Goal: Task Accomplishment & Management: Manage account settings

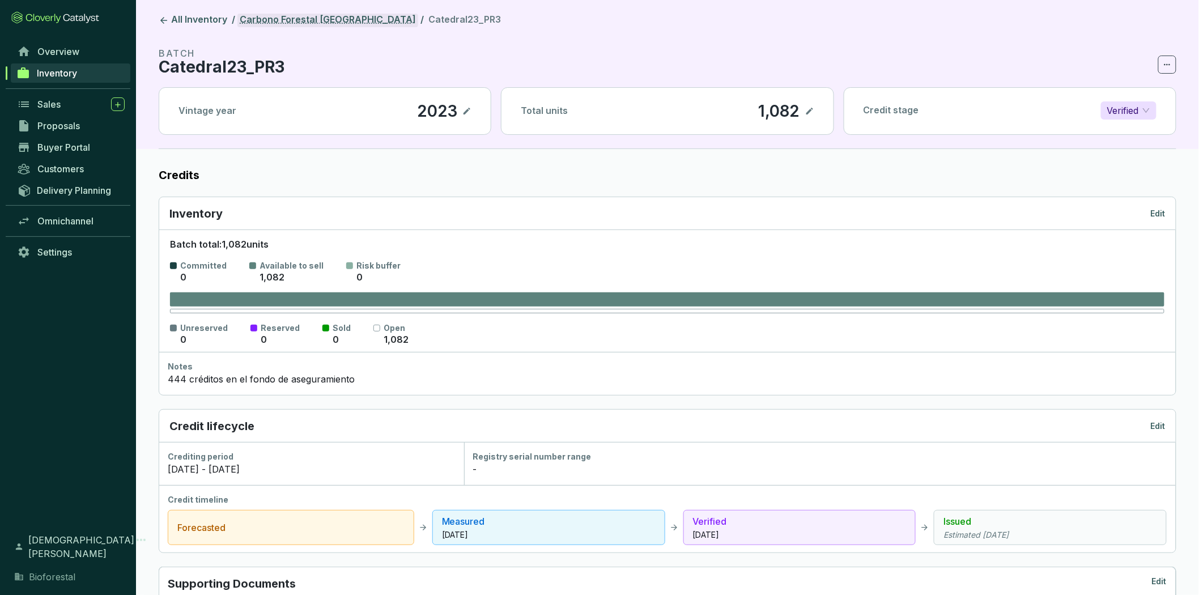
click at [297, 20] on link "Carbono Forestal [GEOGRAPHIC_DATA]" at bounding box center [327, 21] width 181 height 14
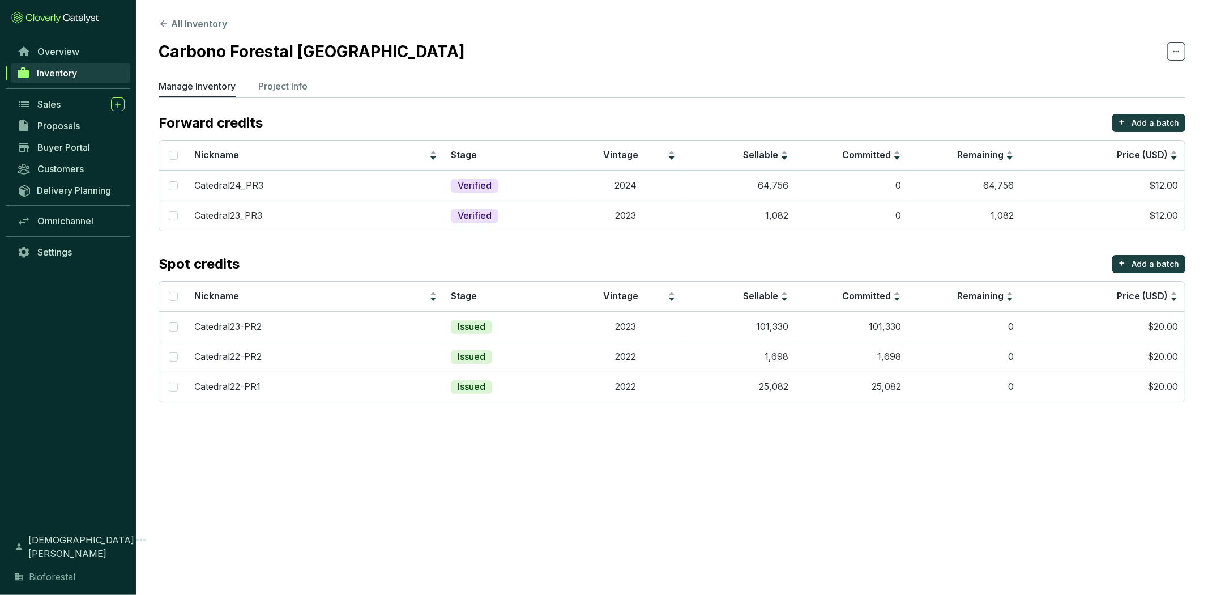
click at [95, 66] on link "Inventory" at bounding box center [71, 72] width 120 height 19
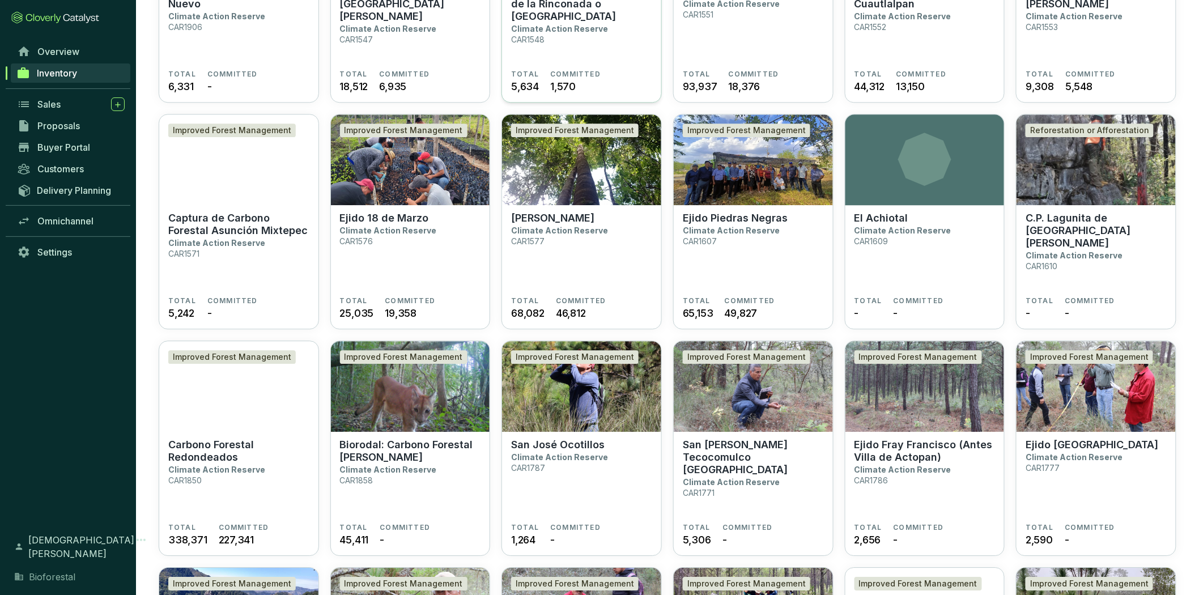
scroll to position [1133, 0]
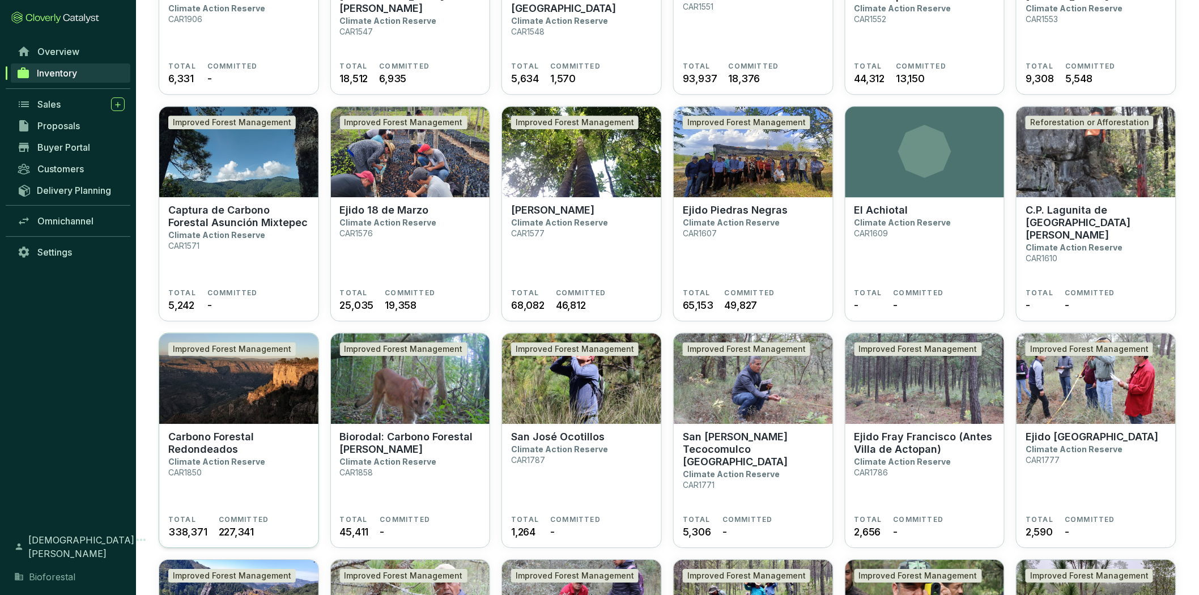
click at [187, 444] on p "Carbono Forestal Redondeados" at bounding box center [238, 443] width 141 height 25
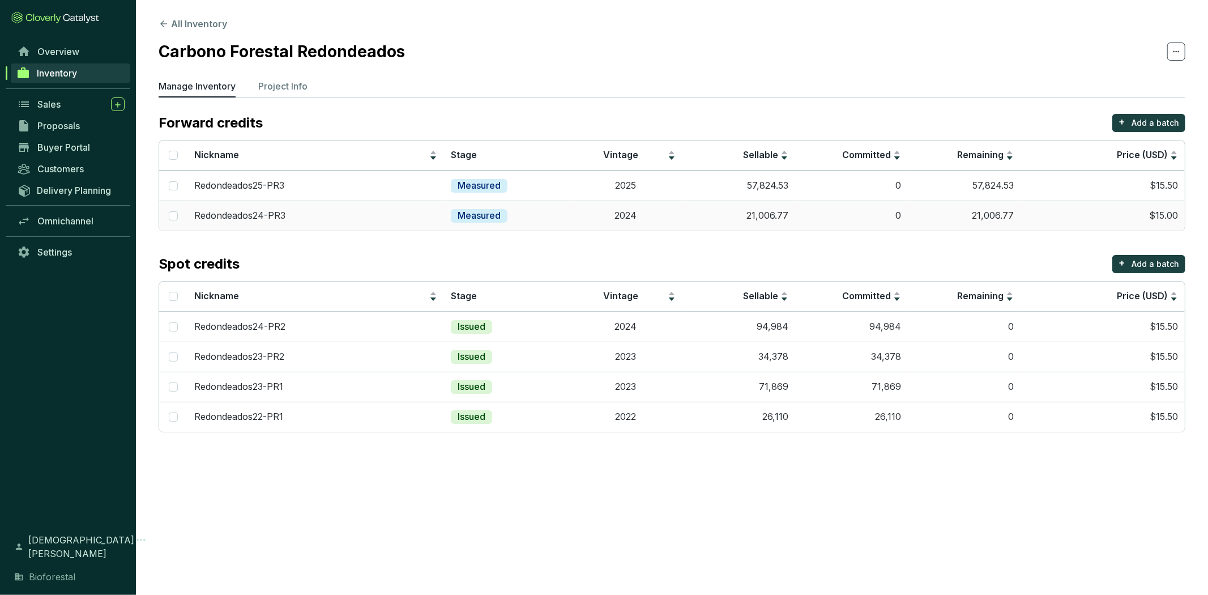
click at [637, 211] on td "2024" at bounding box center [625, 216] width 113 height 30
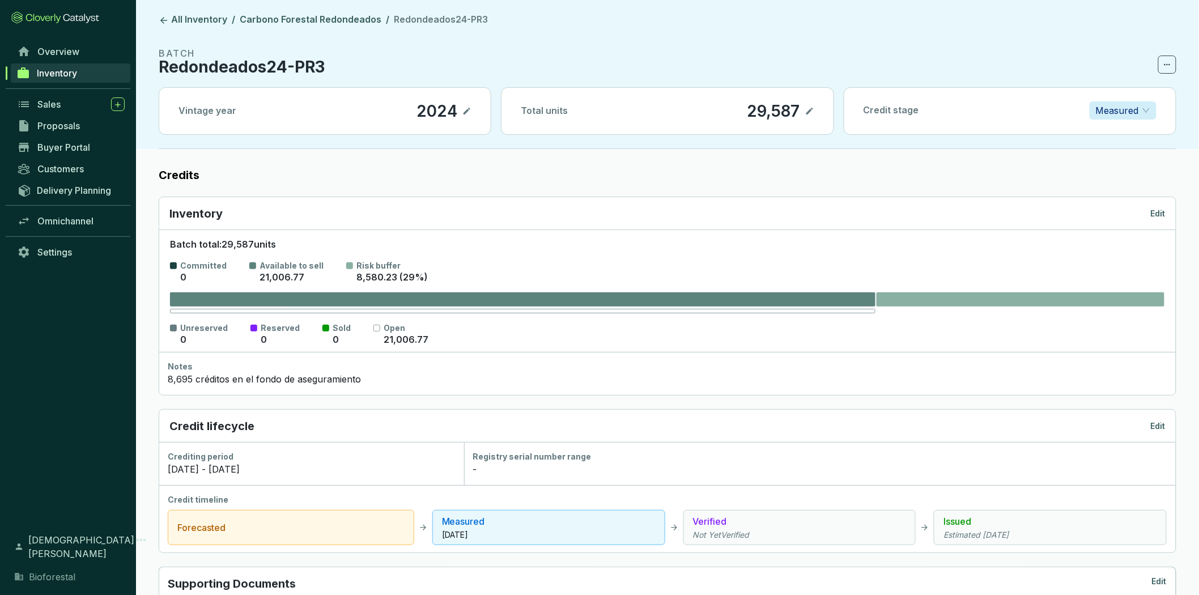
click at [1157, 212] on p "Edit" at bounding box center [1158, 213] width 15 height 11
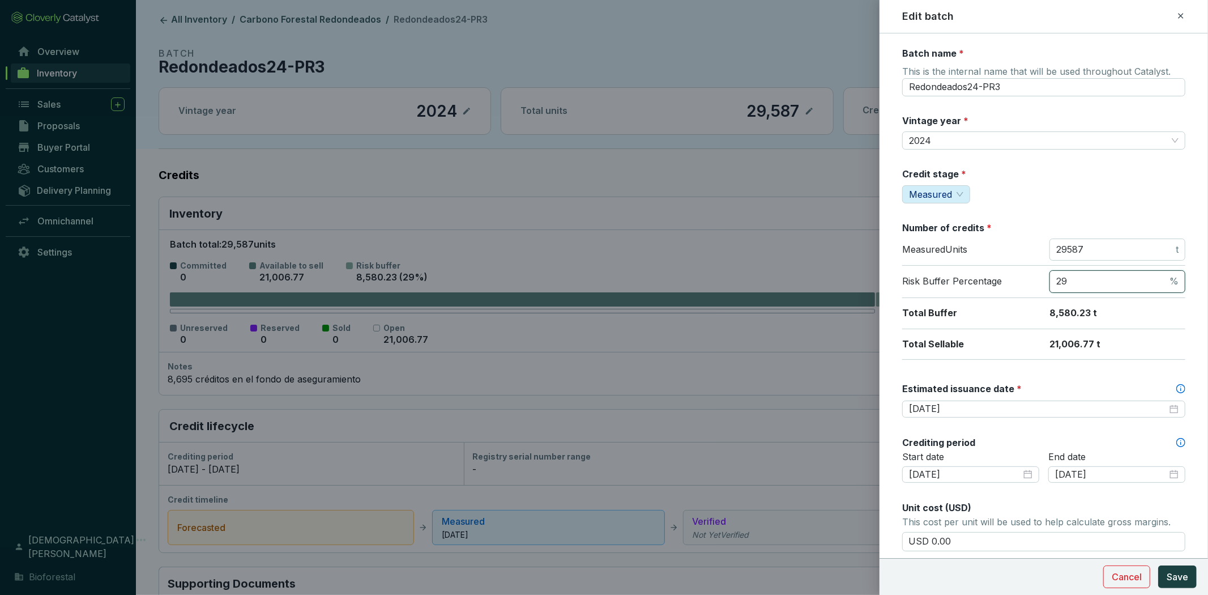
drag, startPoint x: 1065, startPoint y: 282, endPoint x: 1044, endPoint y: 282, distance: 21.0
click at [1044, 282] on div "Risk Buffer Percentage 29 %" at bounding box center [1043, 282] width 283 height 32
click at [1092, 246] on input "29587" at bounding box center [1114, 250] width 117 height 12
type input "20891"
drag, startPoint x: 1072, startPoint y: 286, endPoint x: 1039, endPoint y: 289, distance: 32.5
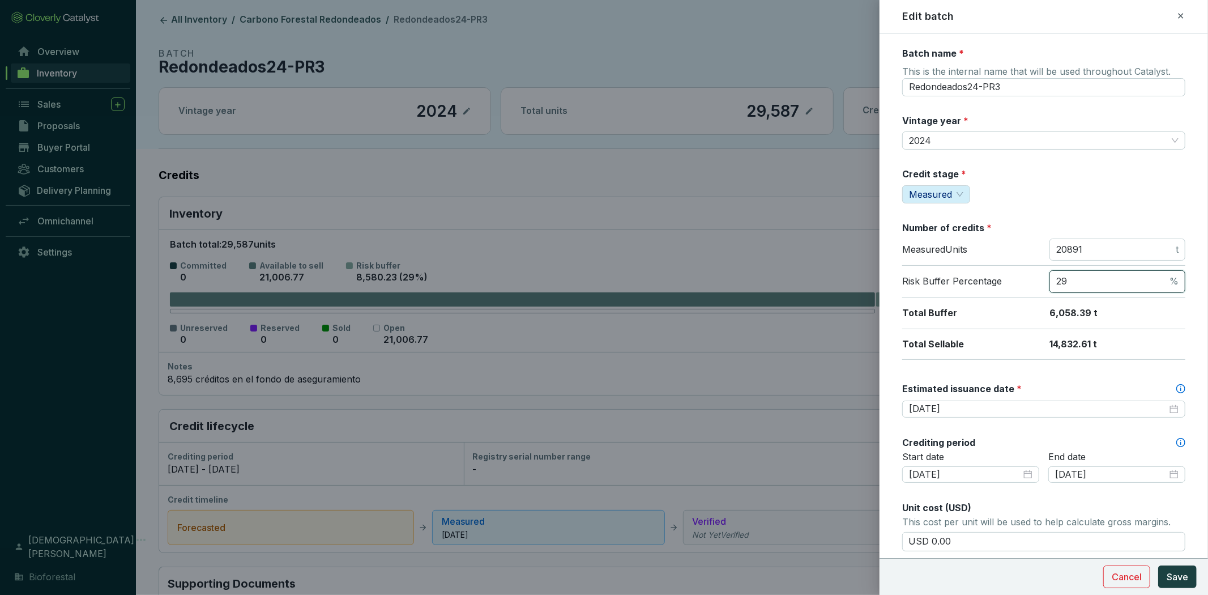
click at [1039, 289] on div "Risk Buffer Percentage 29 %" at bounding box center [1043, 282] width 283 height 32
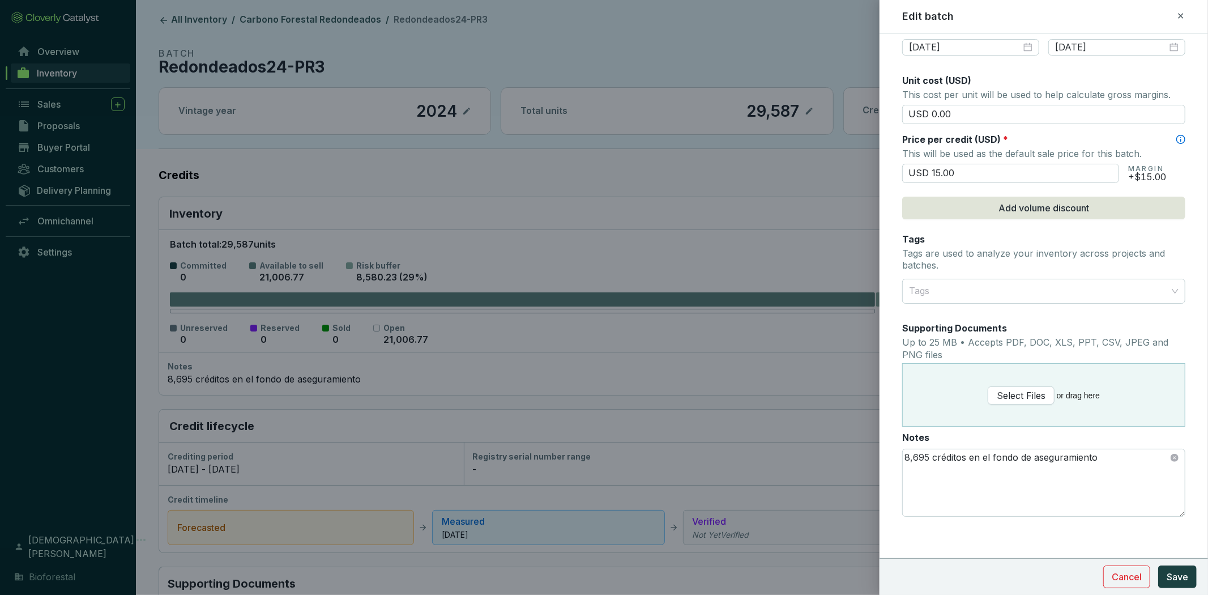
scroll to position [429, 0]
type input "0"
click at [923, 455] on textarea "8,695 créditos en el fondo de aseguramiento" at bounding box center [1044, 481] width 282 height 67
click at [912, 454] on textarea "8695 créditos en el fondo de aseguramiento" at bounding box center [1044, 481] width 282 height 67
type textarea "8,695 créditos en el fondo de aseguramiento"
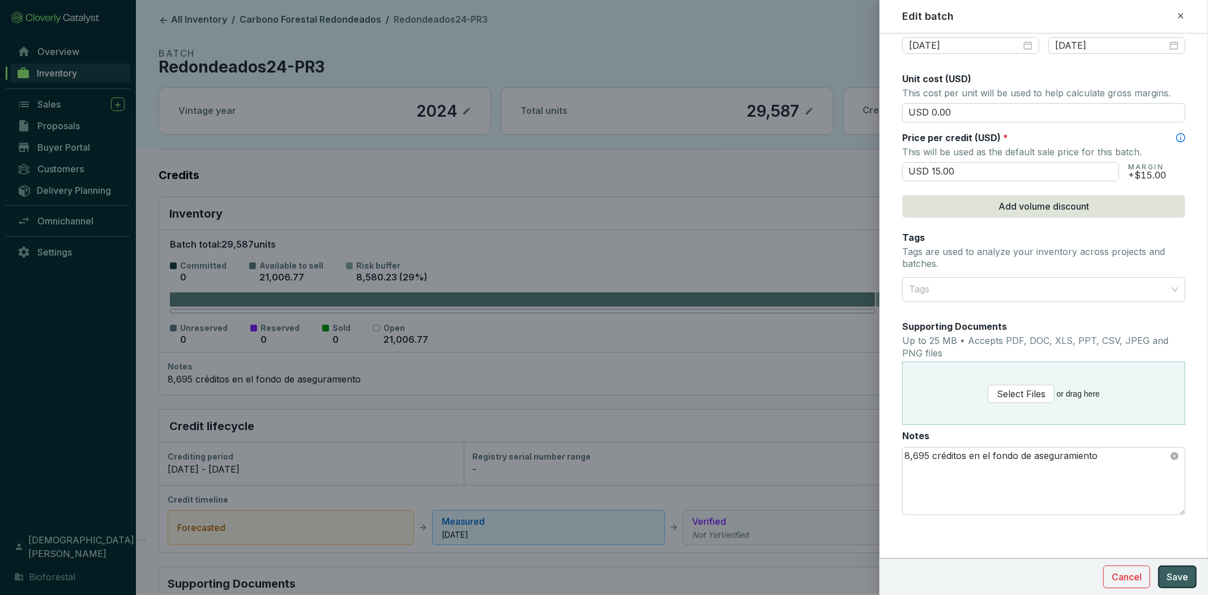
click at [1185, 578] on span "Save" at bounding box center [1178, 577] width 22 height 14
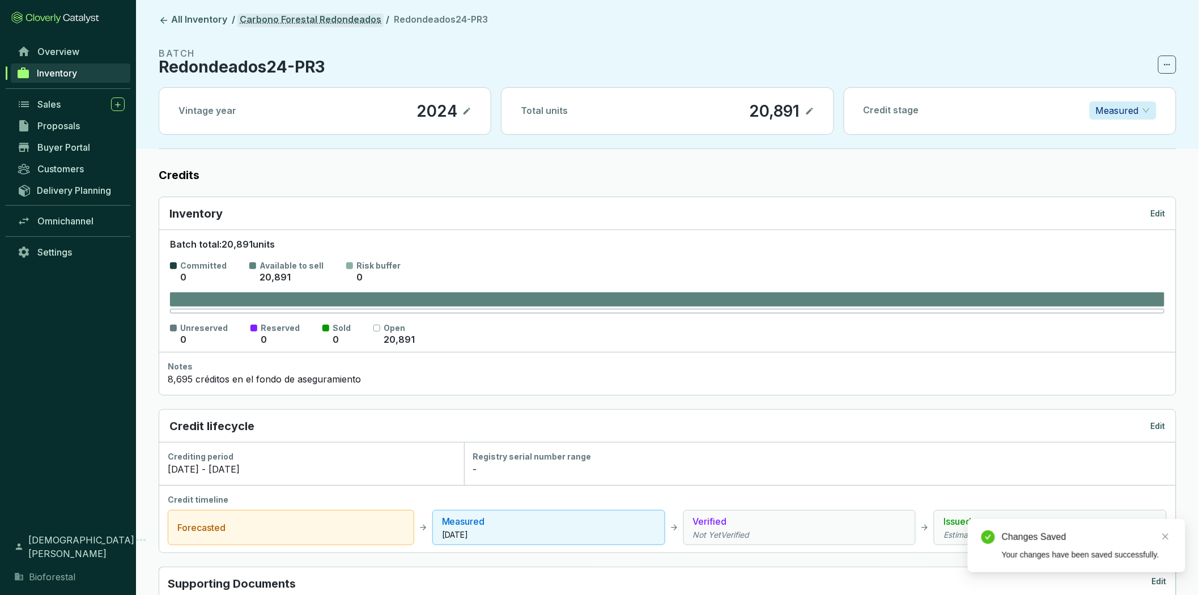
click at [343, 16] on link "Carbono Forestal Redondeados" at bounding box center [310, 21] width 146 height 14
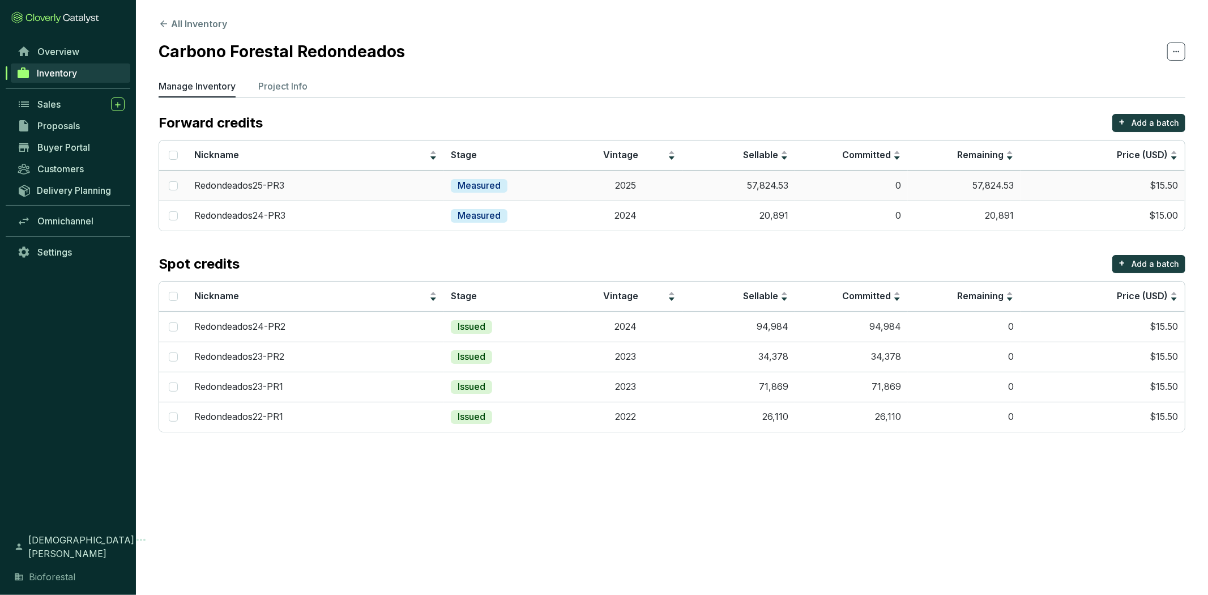
click at [680, 190] on td "2025" at bounding box center [625, 186] width 113 height 30
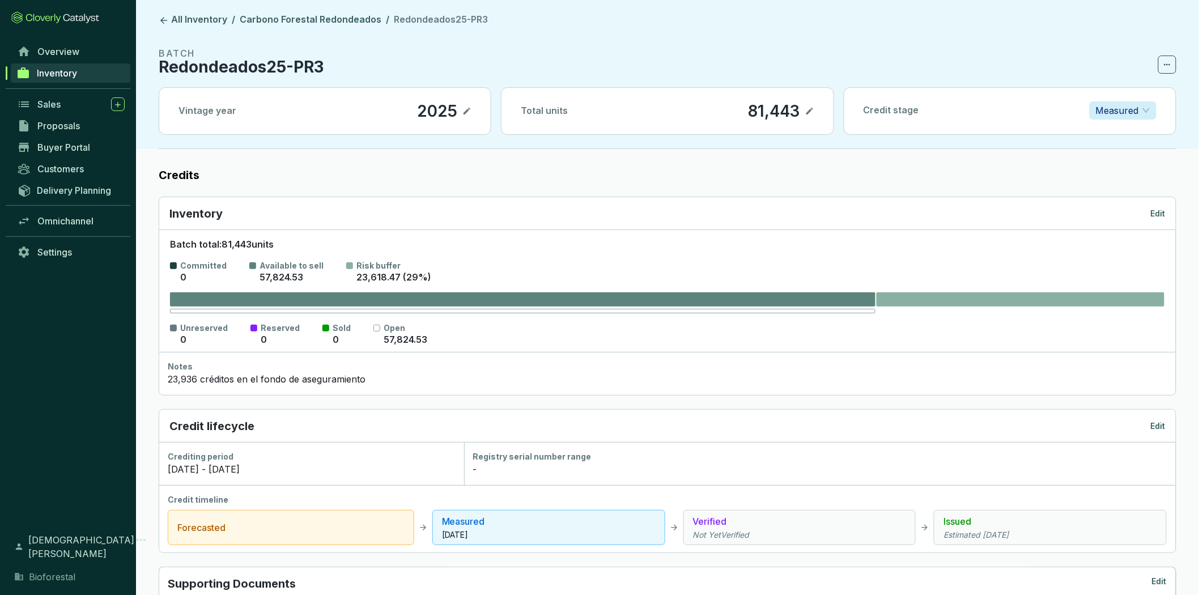
click at [1151, 212] on p "Edit" at bounding box center [1158, 213] width 15 height 11
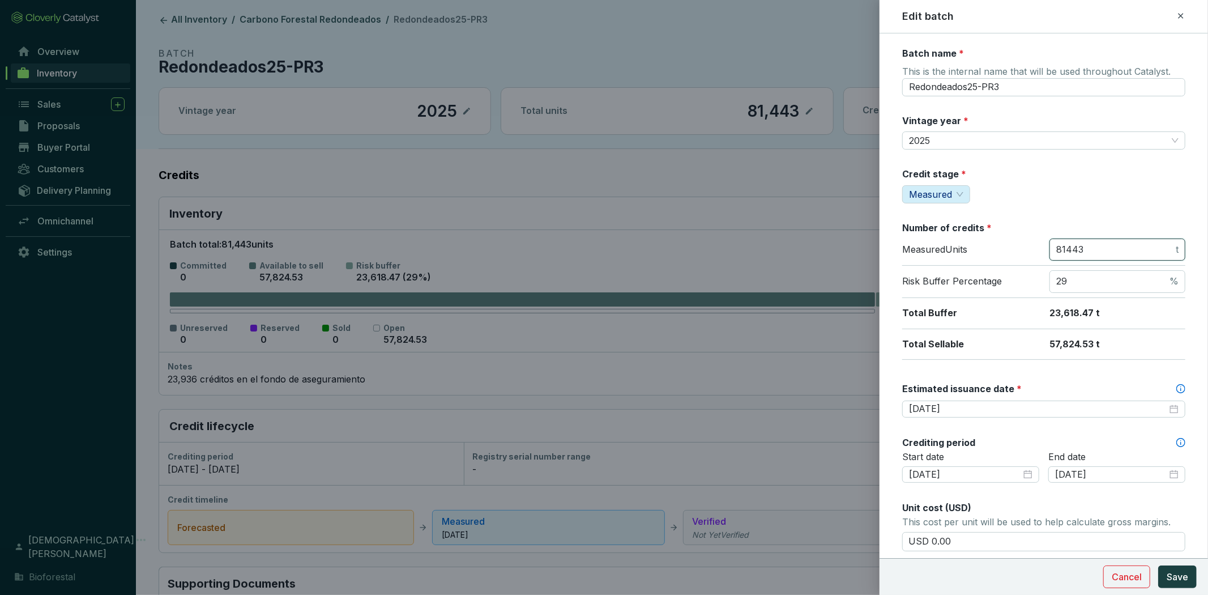
click at [1101, 244] on input "81443" at bounding box center [1114, 250] width 117 height 12
type input "8"
type input "57507"
click at [1088, 286] on input "29" at bounding box center [1111, 281] width 111 height 12
type input "2"
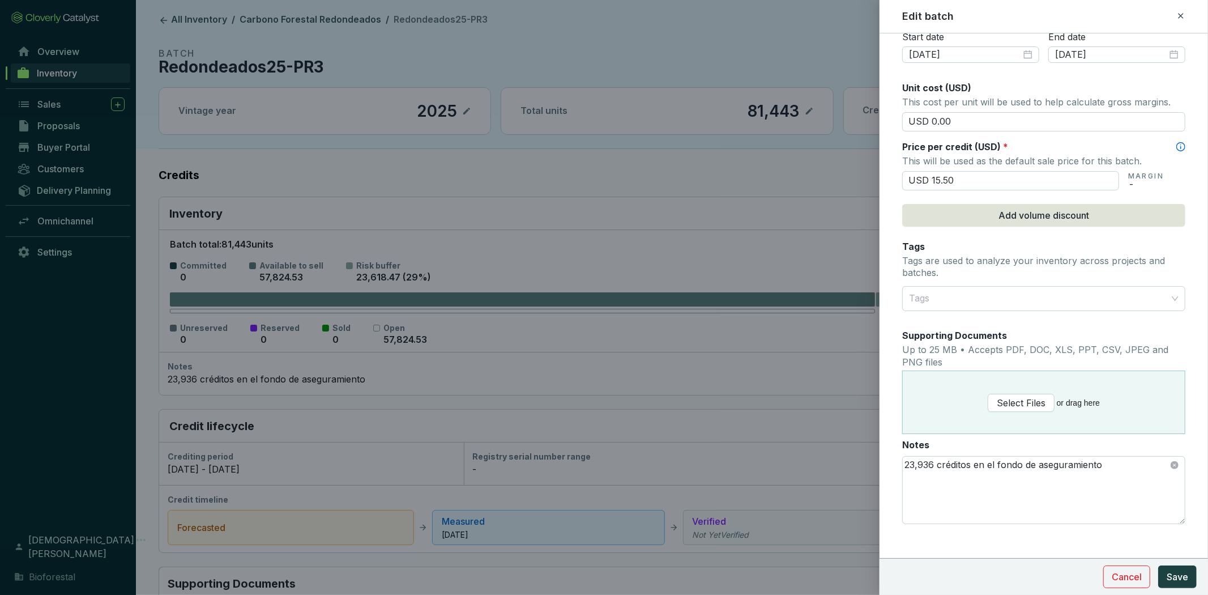
scroll to position [429, 0]
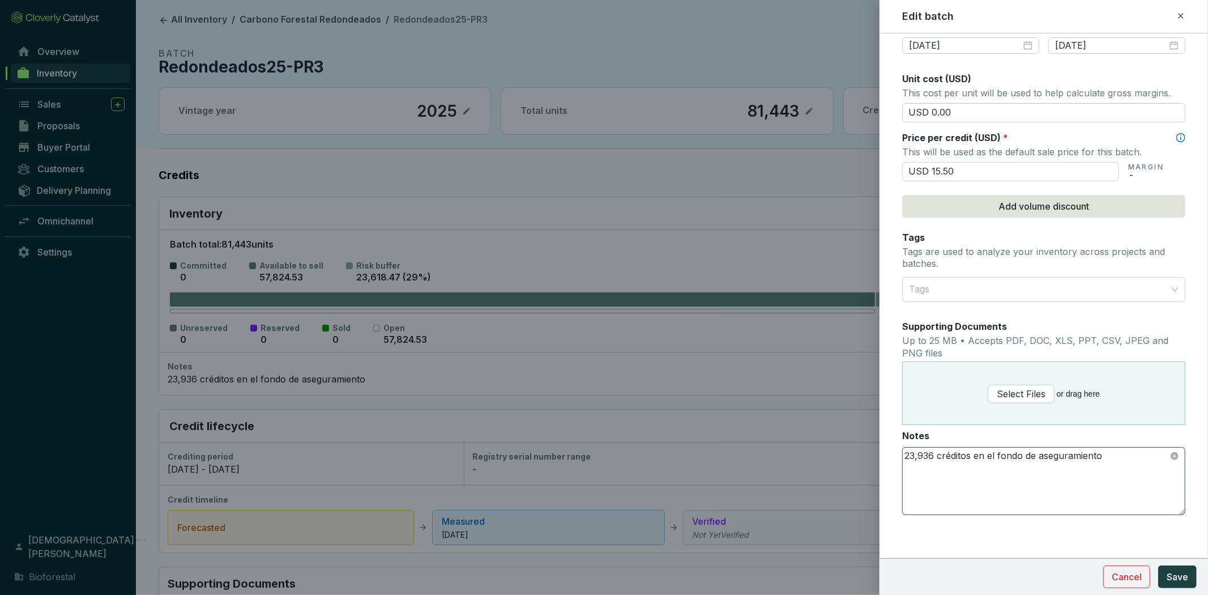
type input "0"
click at [931, 452] on textarea "23,936 créditos en el fondo de aseguramiento" at bounding box center [1044, 481] width 282 height 67
type textarea "23,936 créditos en el fondo de aseguramiento"
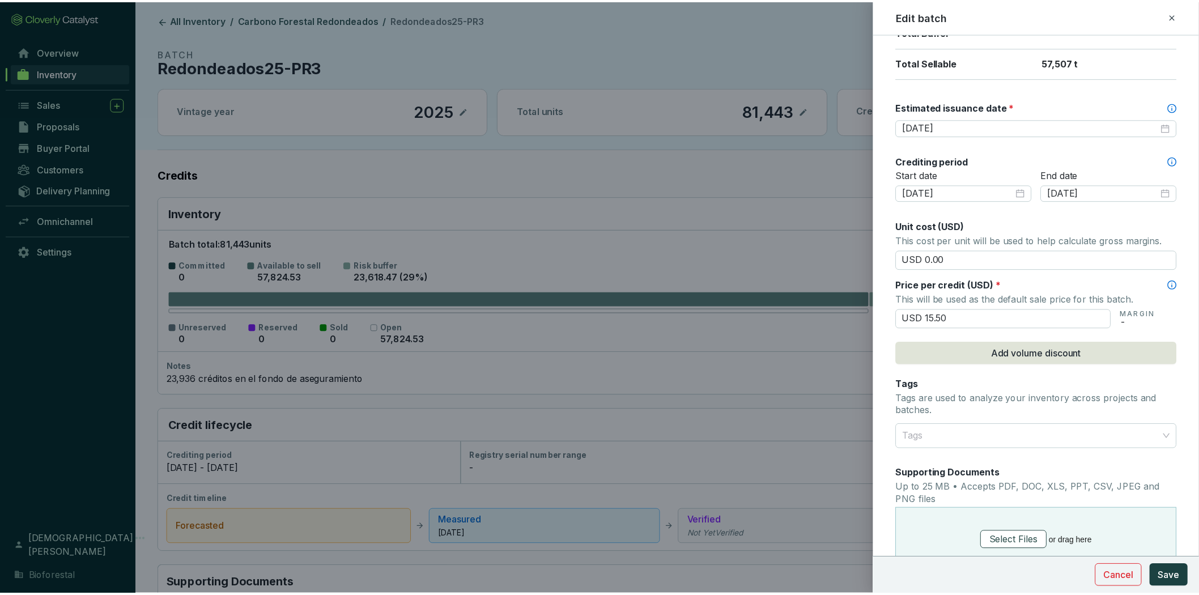
scroll to position [177, 0]
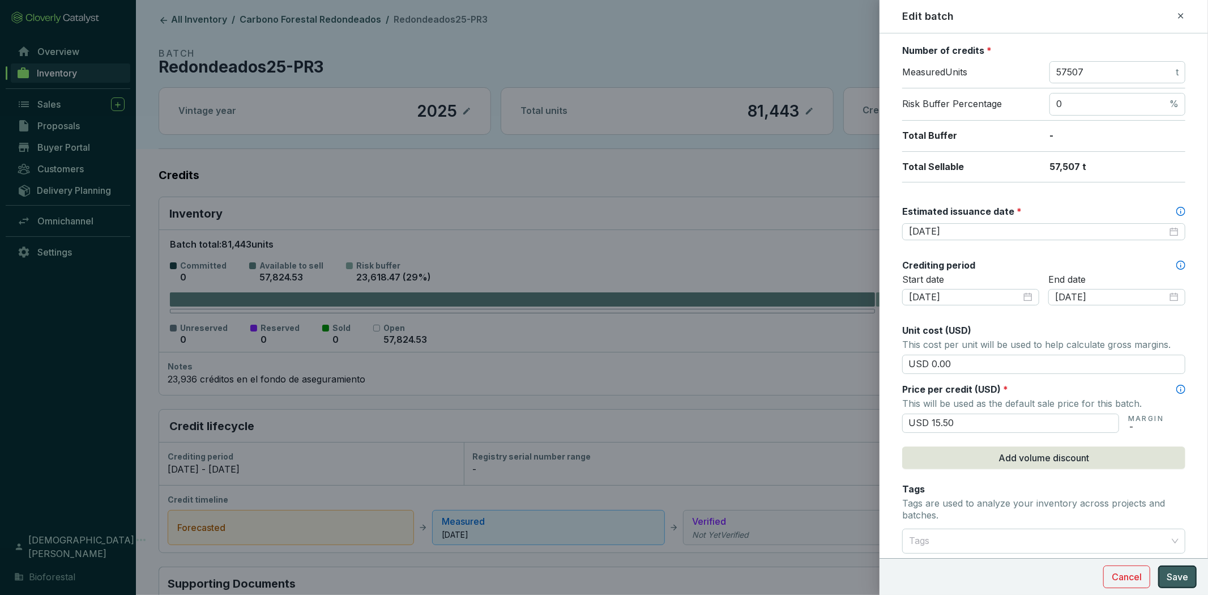
click at [1186, 581] on span "Save" at bounding box center [1178, 577] width 22 height 14
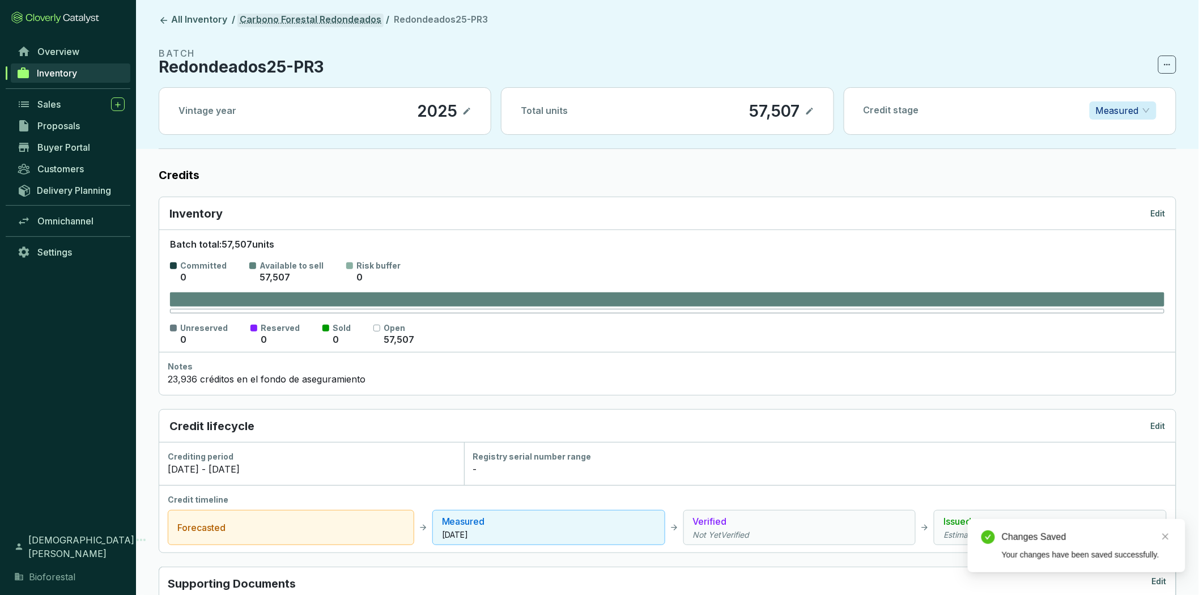
click at [336, 22] on link "Carbono Forestal Redondeados" at bounding box center [310, 21] width 146 height 14
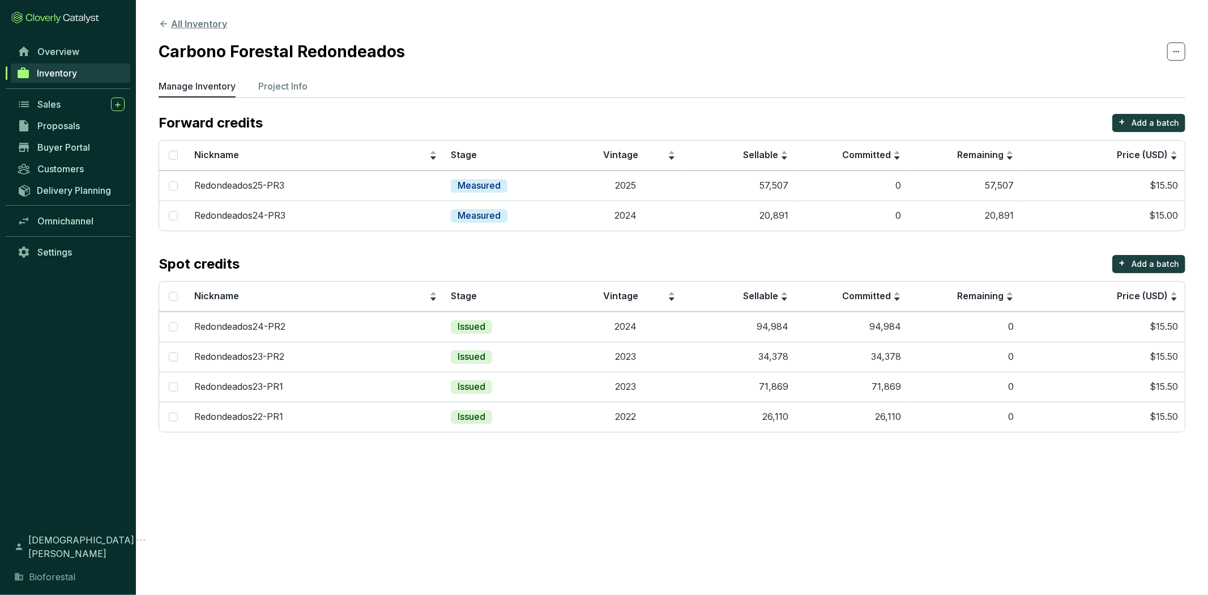
click at [205, 20] on button "All Inventory" at bounding box center [193, 24] width 69 height 14
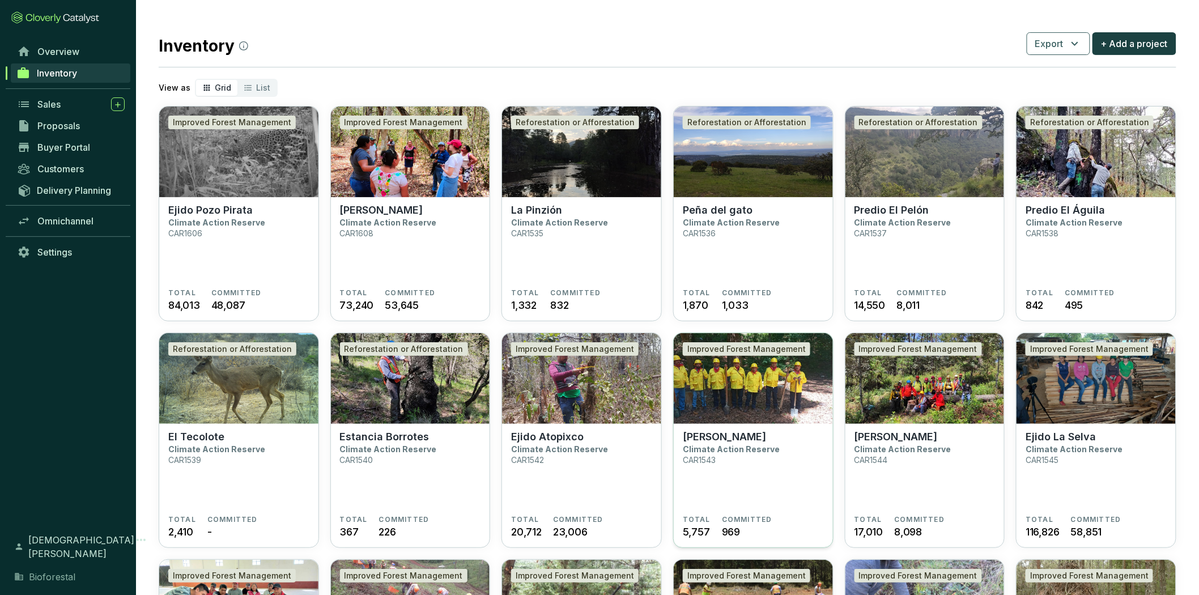
click at [765, 421] on img at bounding box center [753, 378] width 159 height 91
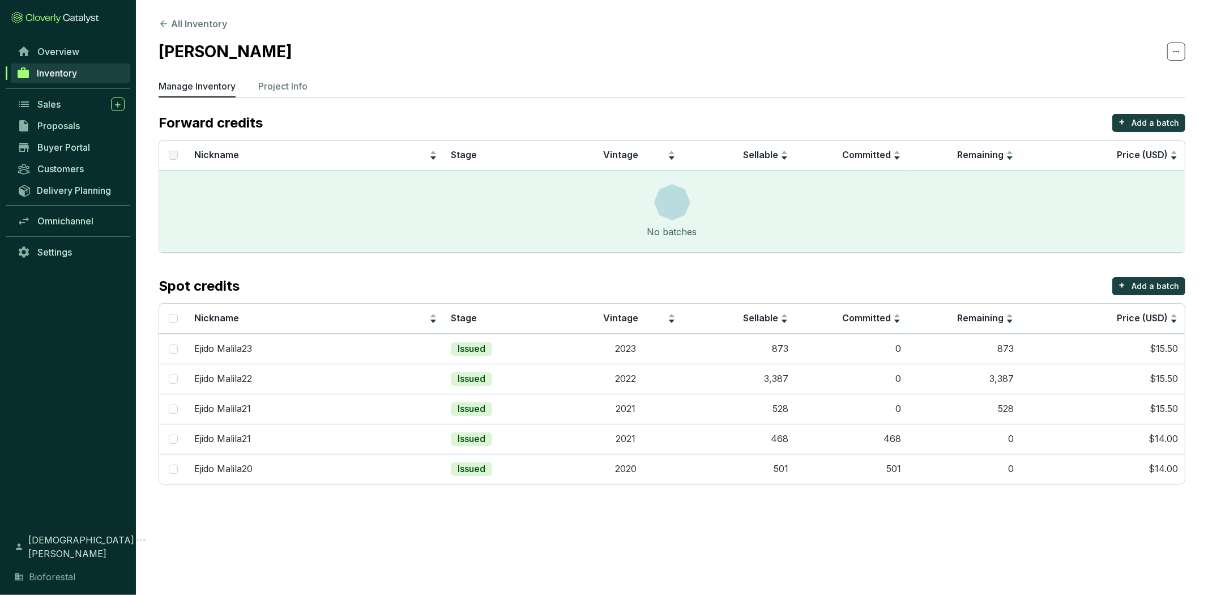
click at [714, 526] on section "All Inventory Ejido Malila Manage Inventory Project Info Forward credits + Add …" at bounding box center [604, 297] width 1208 height 595
click at [564, 355] on td "Issued" at bounding box center [506, 349] width 125 height 30
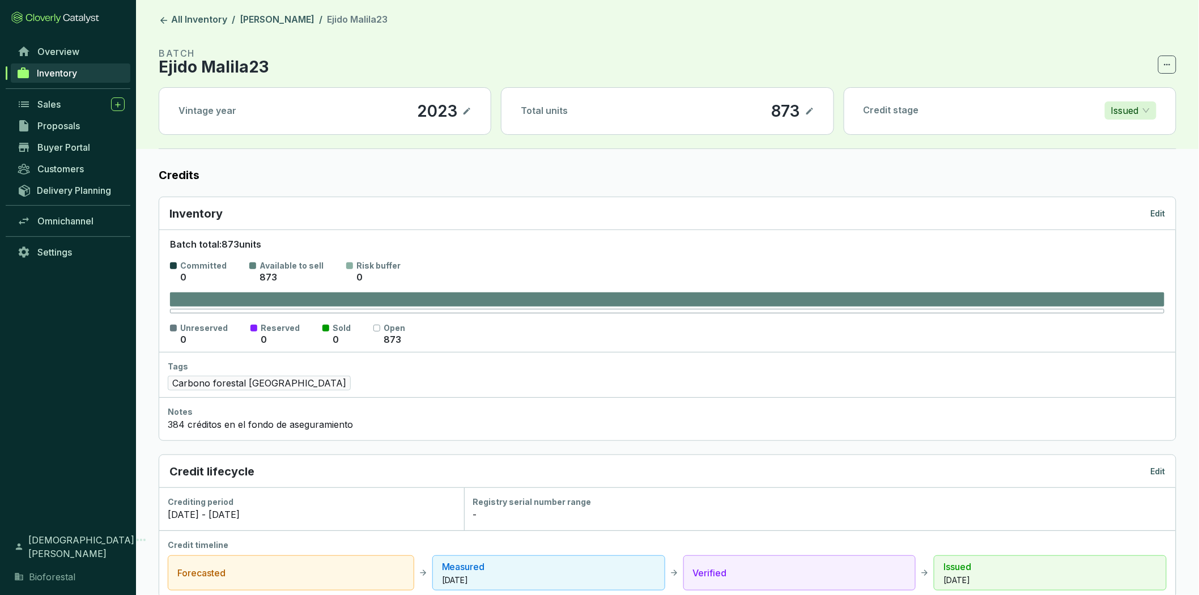
click at [1156, 214] on p "Edit" at bounding box center [1158, 213] width 15 height 11
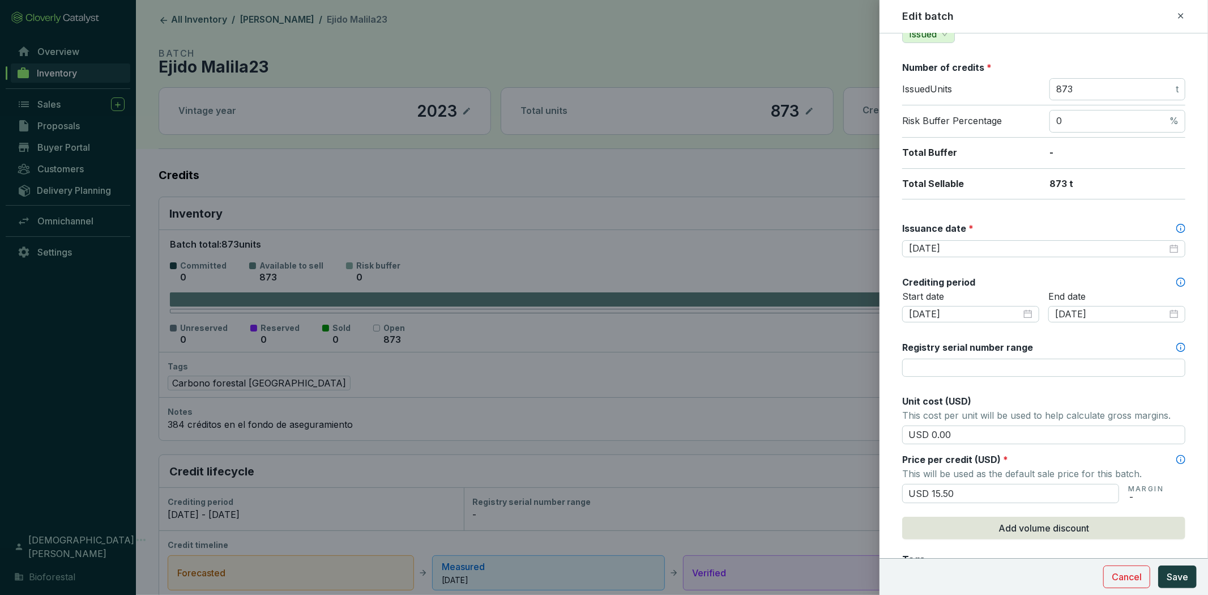
scroll to position [252, 0]
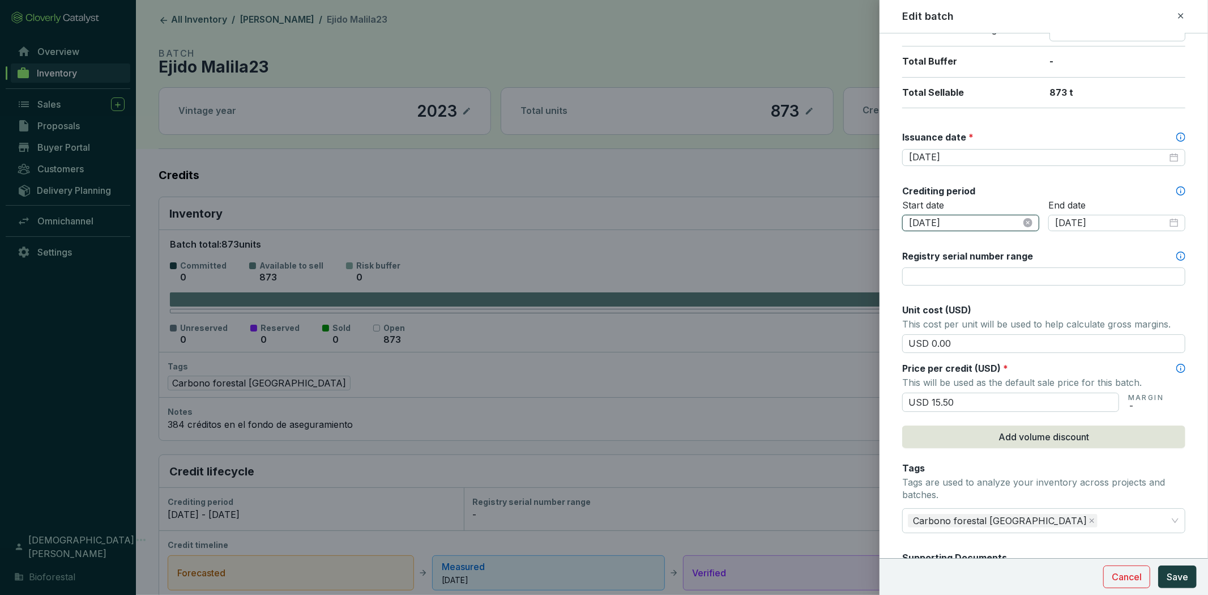
click at [962, 223] on input "2023-01-01" at bounding box center [965, 223] width 112 height 12
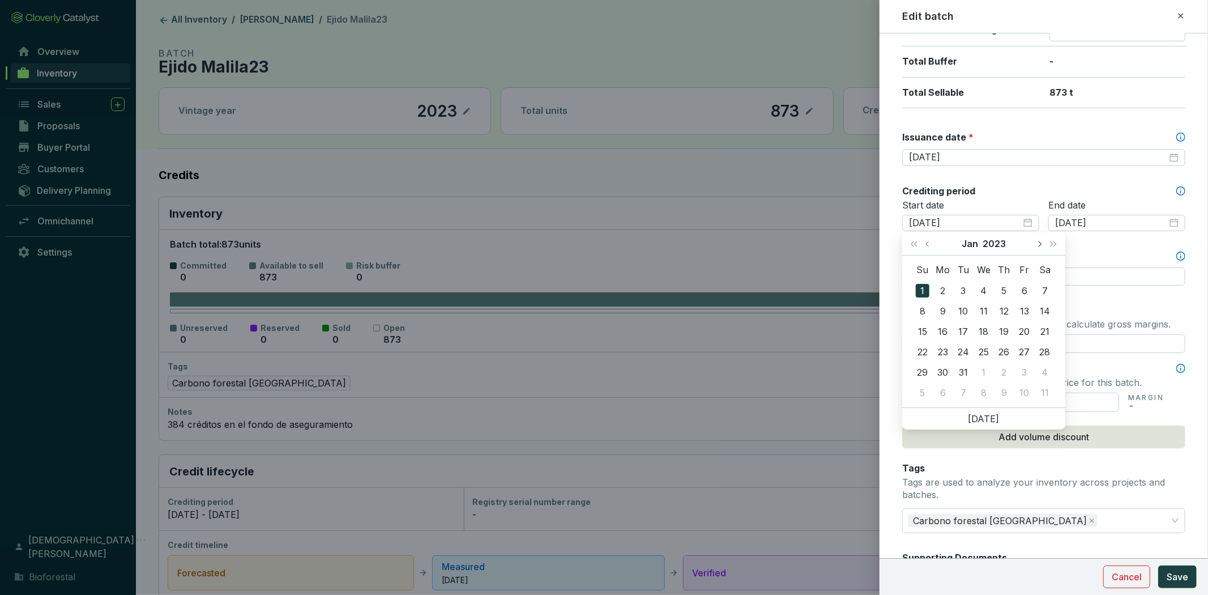
click at [1037, 242] on span "Next month (PageDown)" at bounding box center [1040, 244] width 6 height 6
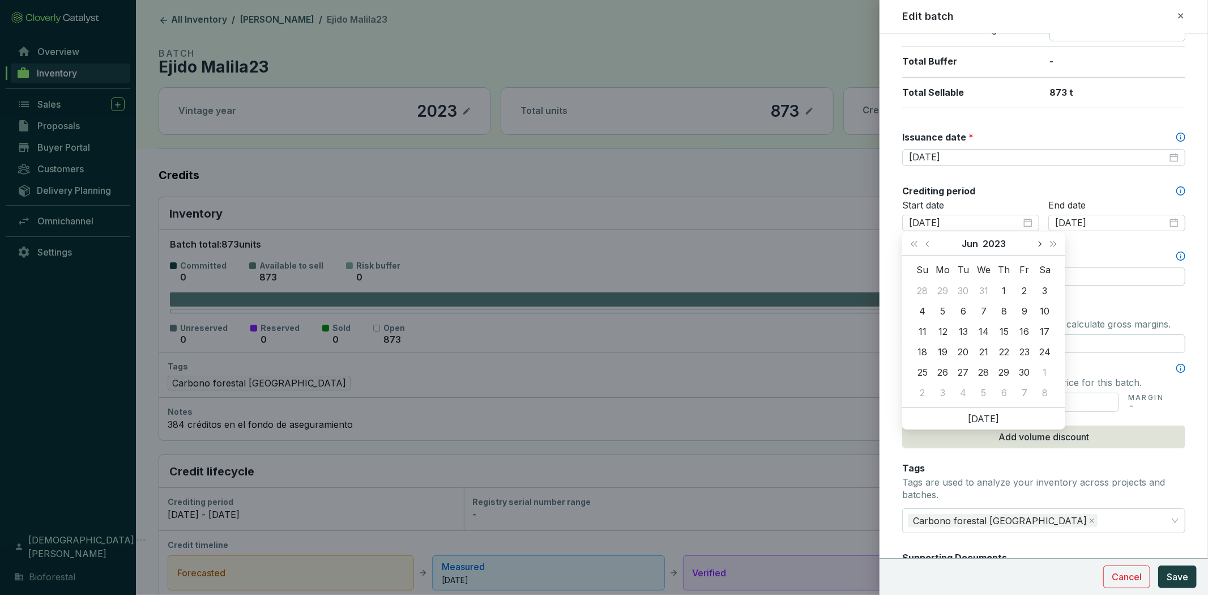
click at [1037, 242] on span "Next month (PageDown)" at bounding box center [1040, 244] width 6 height 6
click at [1037, 244] on span "Next month (PageDown)" at bounding box center [1040, 244] width 6 height 6
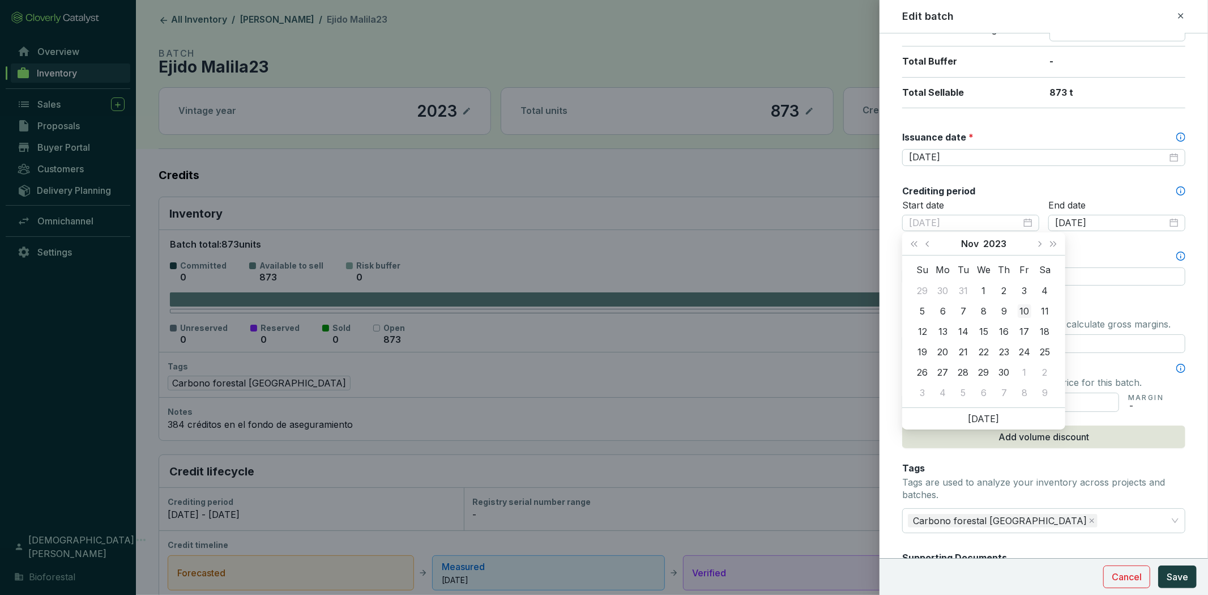
type input "2023-11-10"
click at [1023, 313] on div "10" at bounding box center [1025, 311] width 14 height 14
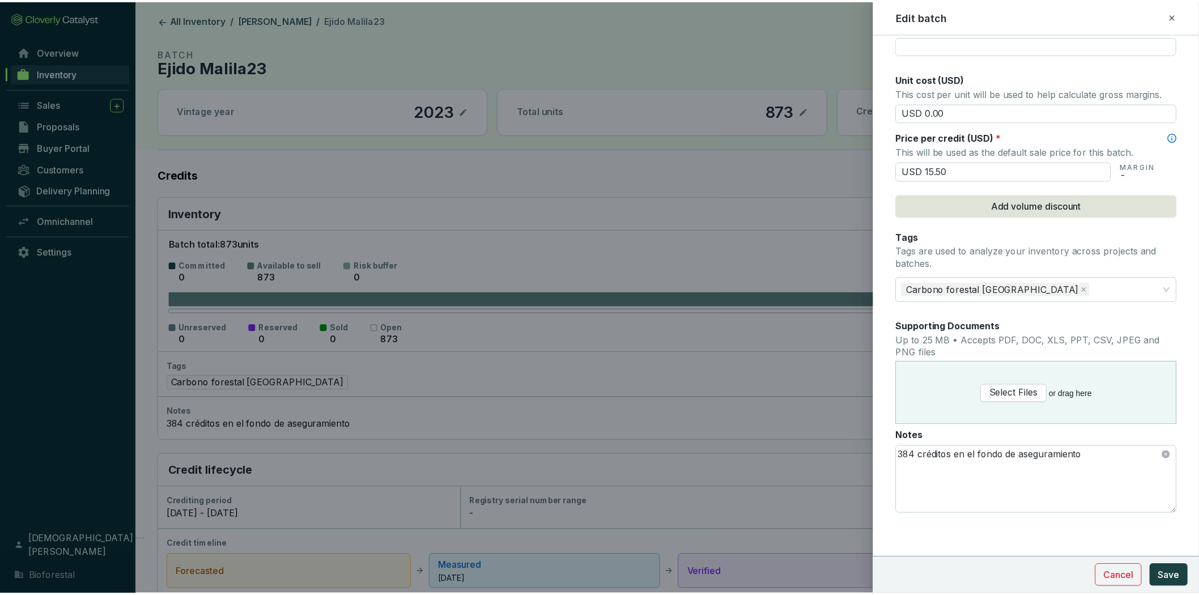
scroll to position [168, 0]
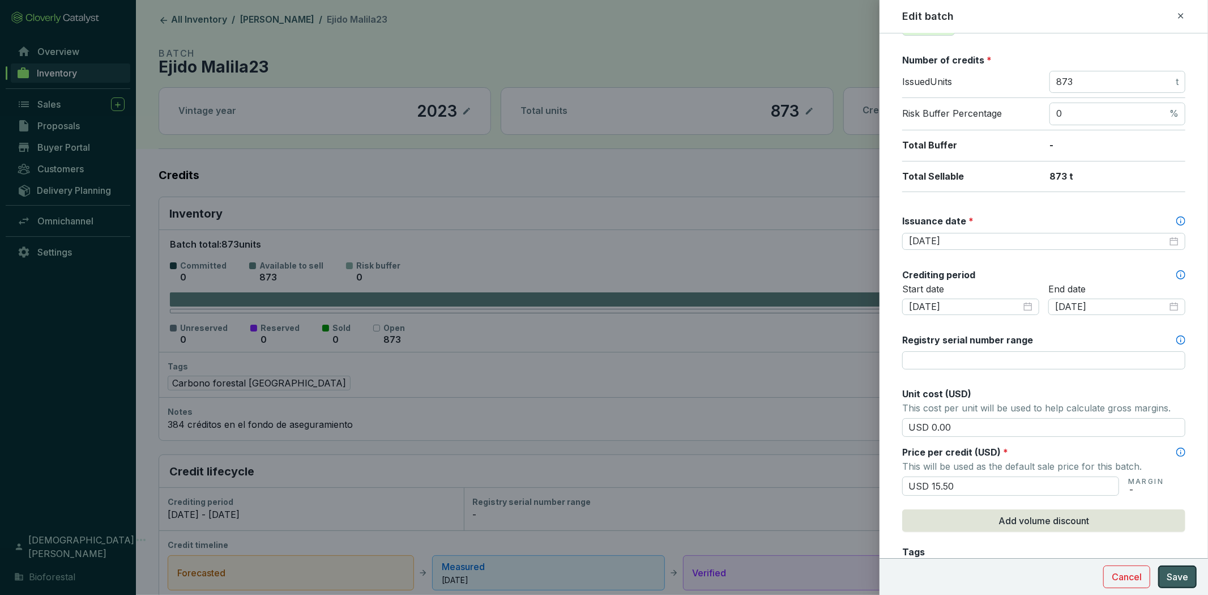
click at [1184, 577] on span "Save" at bounding box center [1178, 577] width 22 height 14
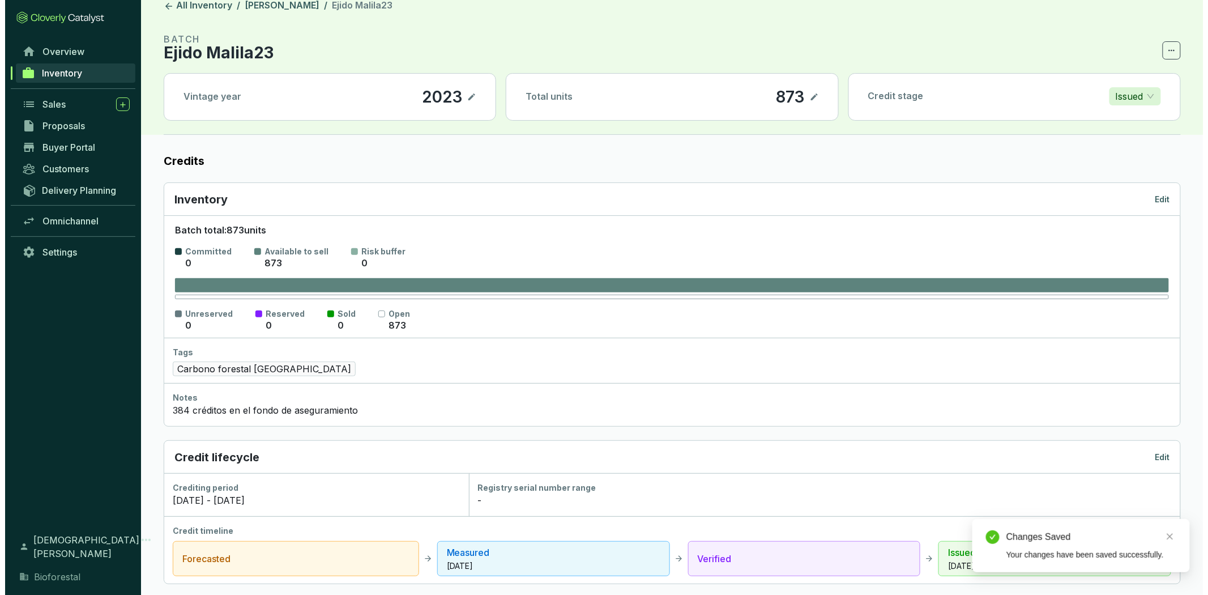
scroll to position [0, 0]
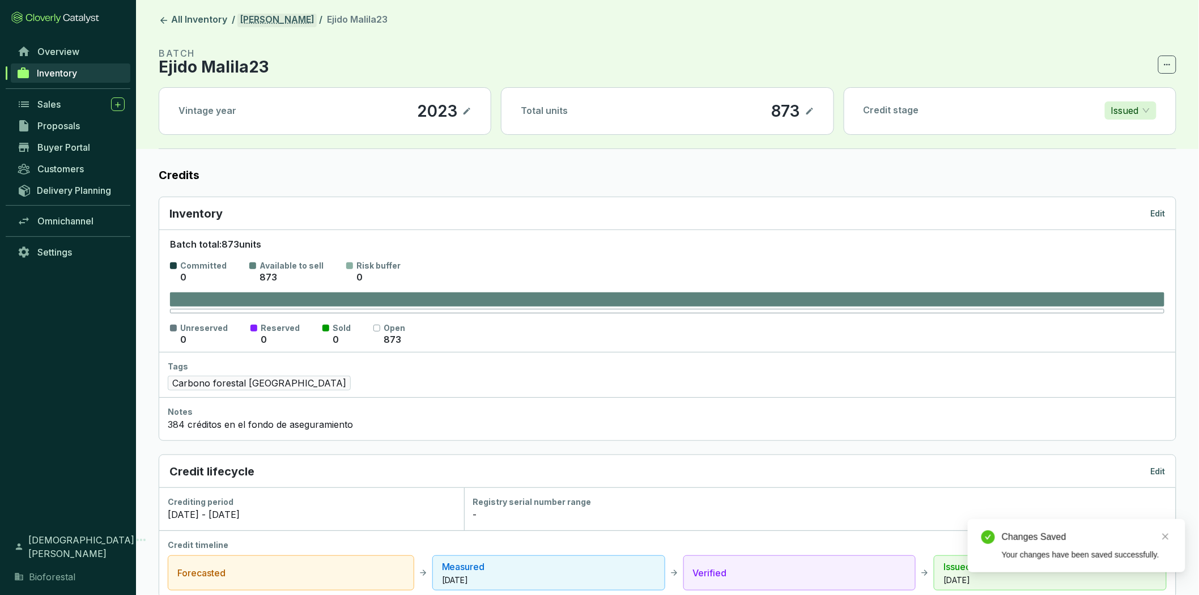
click at [278, 20] on link "[PERSON_NAME]" at bounding box center [276, 21] width 79 height 14
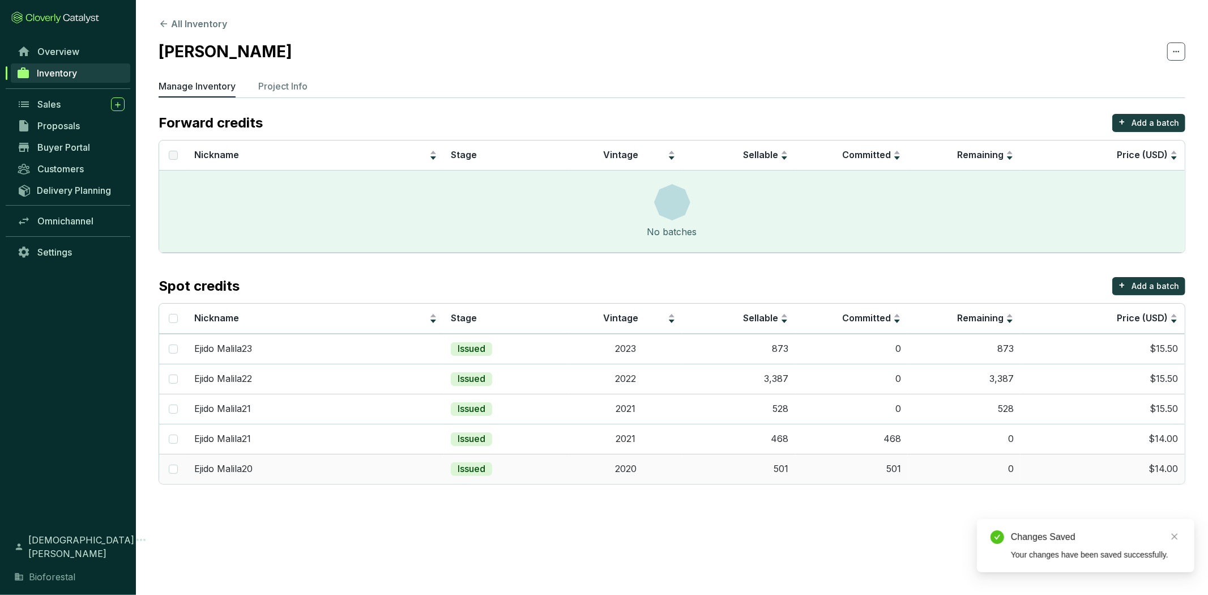
click at [528, 467] on td "Issued" at bounding box center [506, 469] width 125 height 30
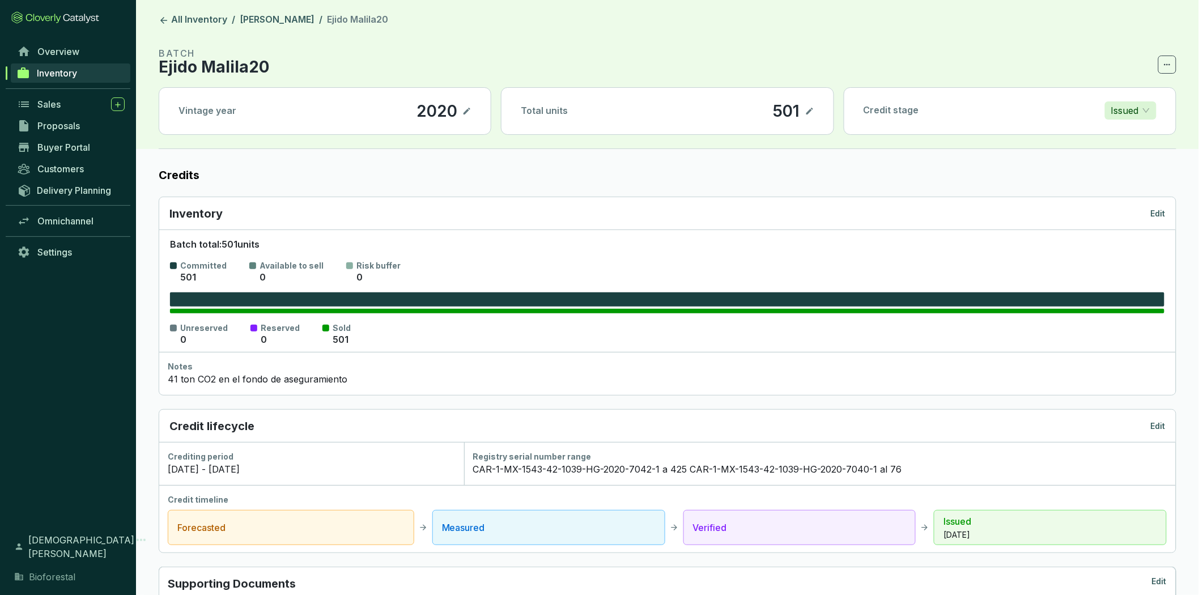
click at [1158, 216] on p "Edit" at bounding box center [1158, 213] width 15 height 11
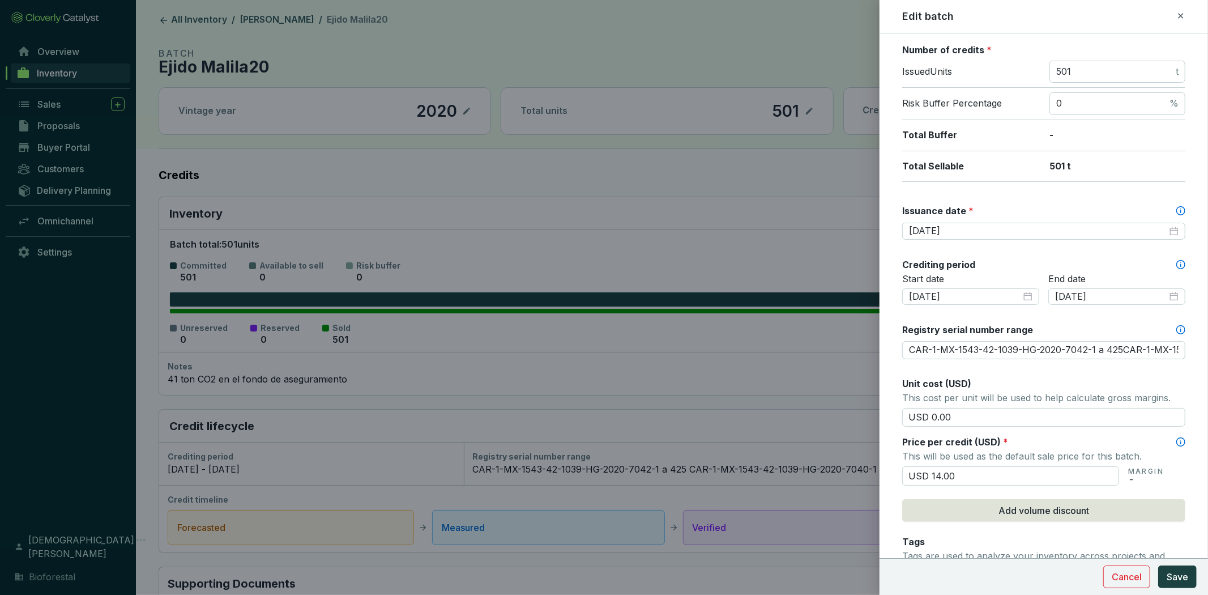
scroll to position [189, 0]
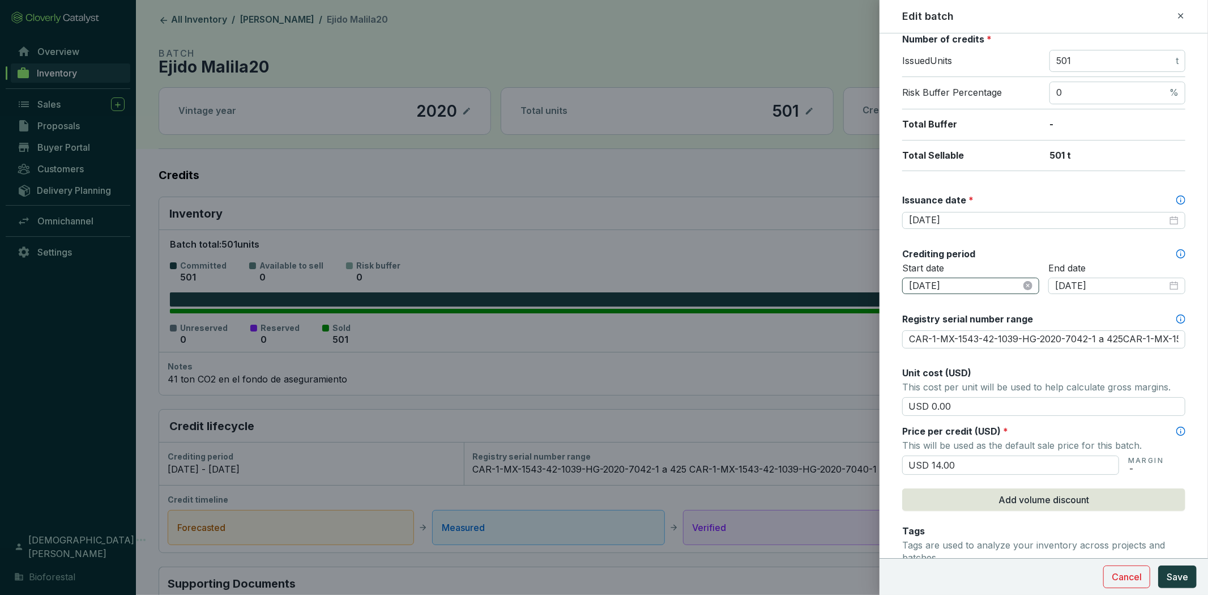
click at [1024, 283] on icon "close-circle" at bounding box center [1028, 285] width 9 height 9
type input "CAR-1-MX-1543-42-1039-HG-2020-7042-1 a 425CAR-1-MX-1543-42-1039-HG-2020-7040-1 …"
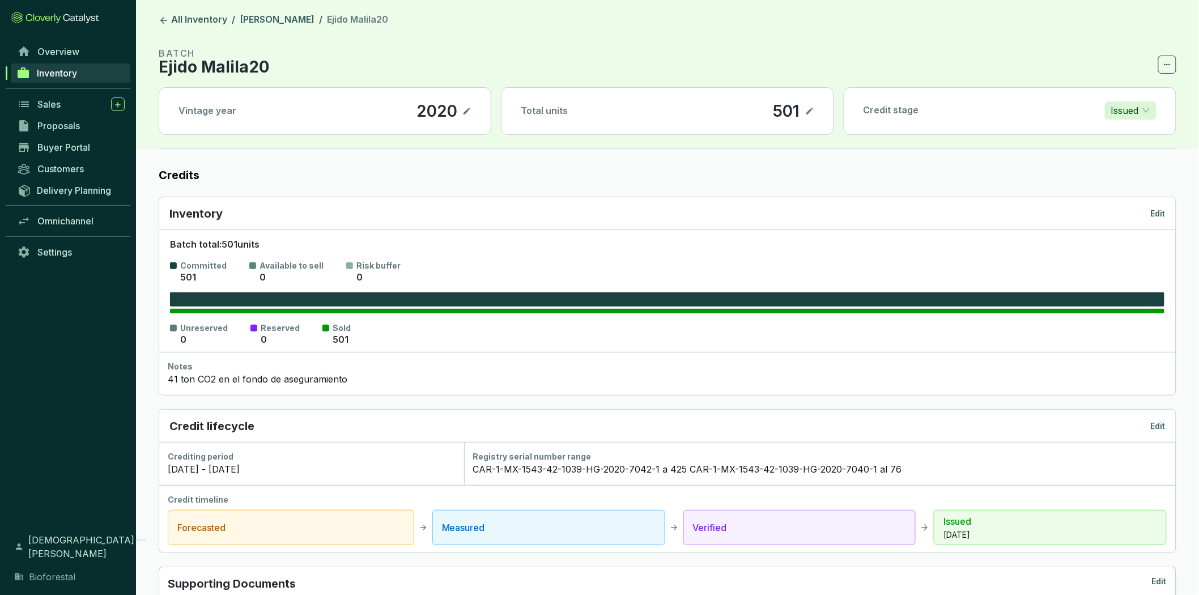
click at [1161, 212] on p "Edit" at bounding box center [1158, 213] width 15 height 11
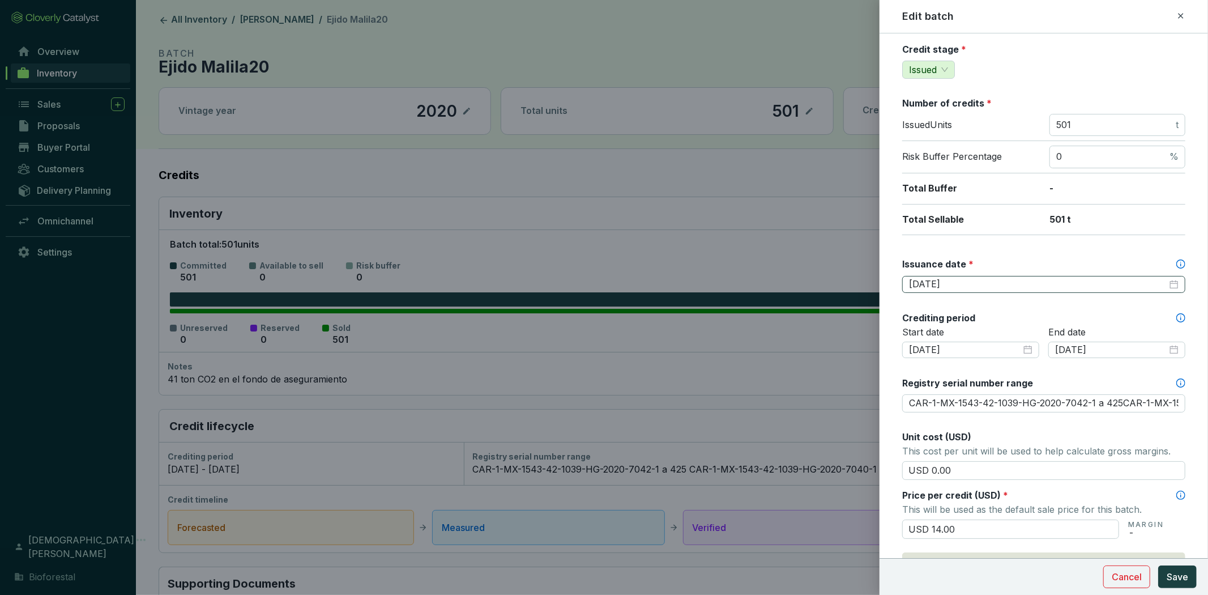
scroll to position [126, 0]
click at [1125, 579] on span "Cancel" at bounding box center [1127, 577] width 30 height 14
type input "CAR-1-MX-1543-42-1039-HG-2020-7042-1 a 425CAR-1-MX-1543-42-1039-HG-2020-7040-1 …"
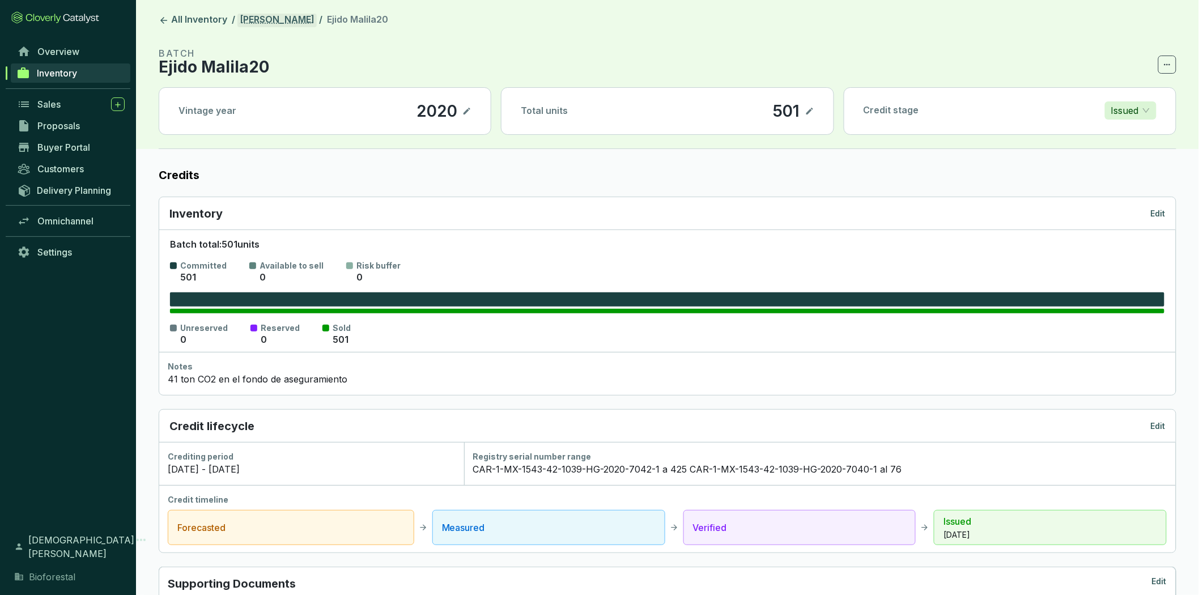
click at [262, 22] on link "[PERSON_NAME]" at bounding box center [276, 21] width 79 height 14
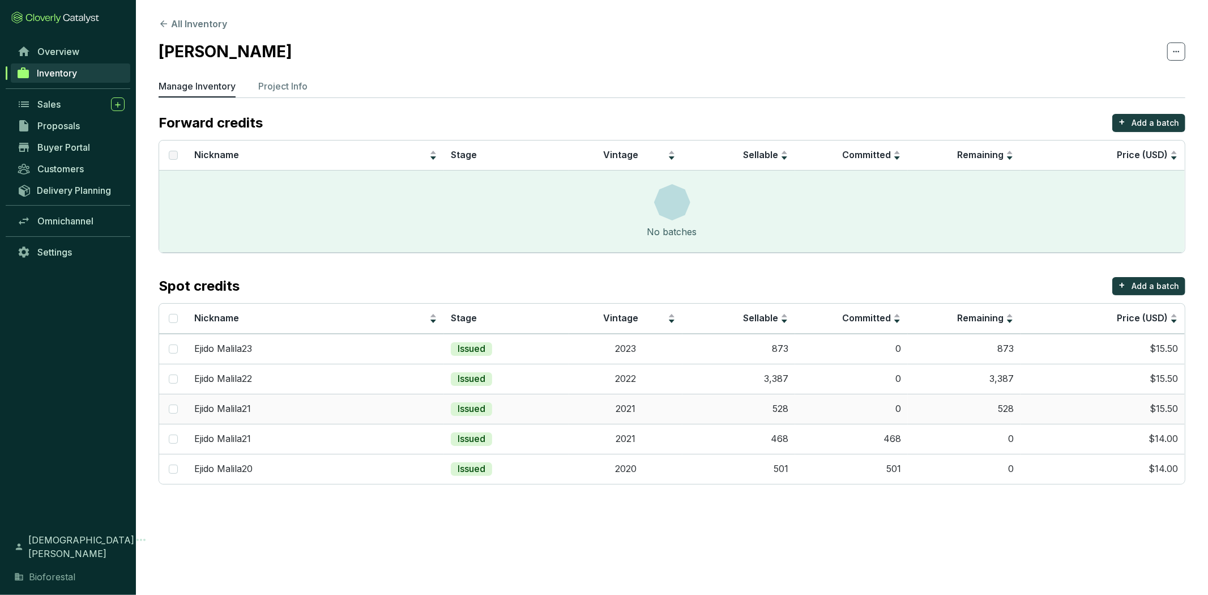
click at [571, 408] on td "2021" at bounding box center [625, 409] width 113 height 30
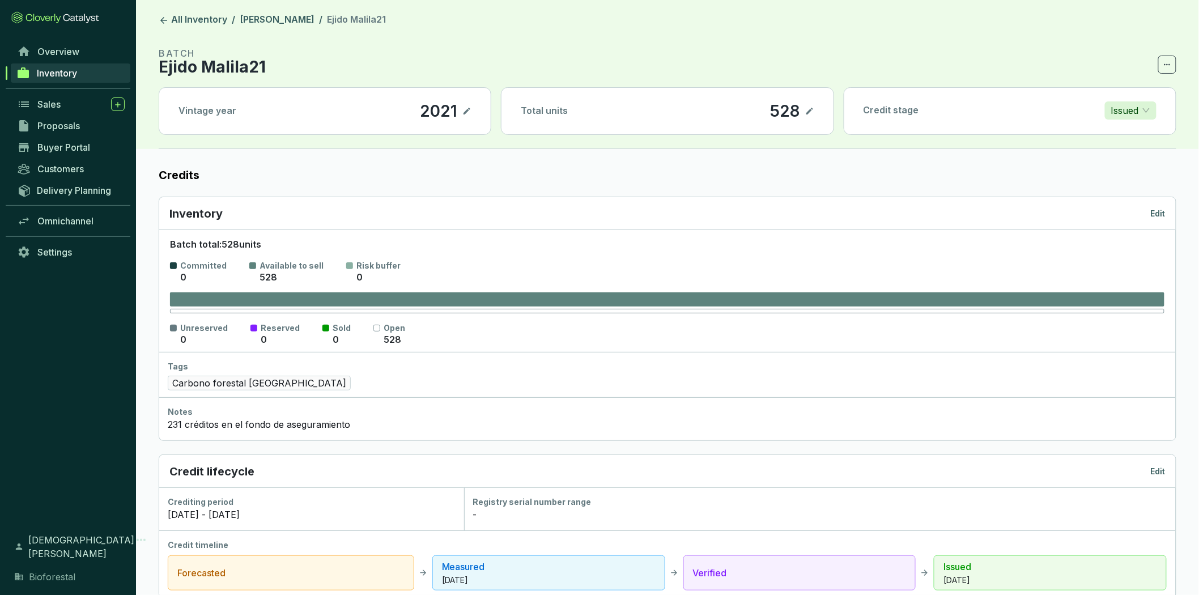
click at [1153, 215] on p "Edit" at bounding box center [1158, 213] width 15 height 11
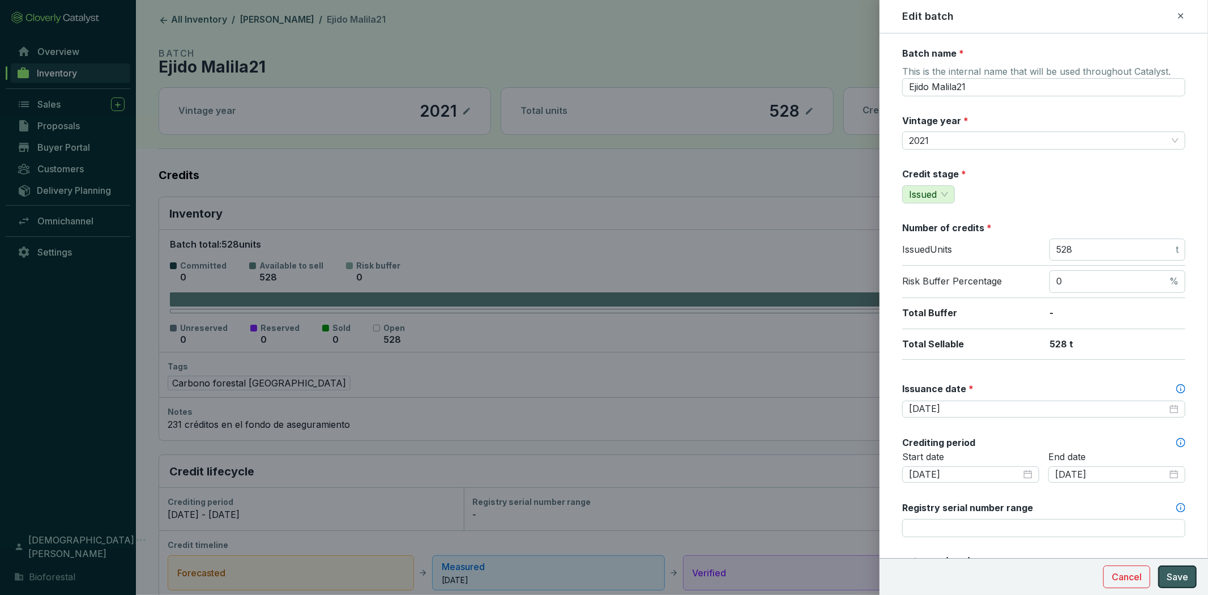
click at [1168, 570] on span "Save" at bounding box center [1178, 577] width 22 height 14
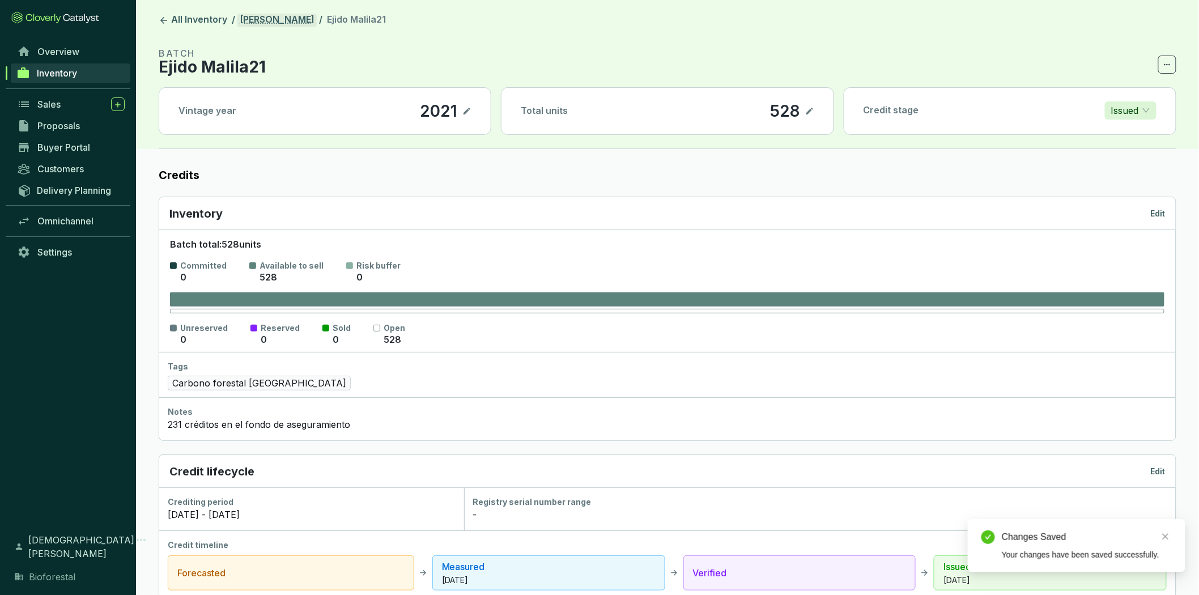
click at [255, 25] on link "[PERSON_NAME]" at bounding box center [276, 21] width 79 height 14
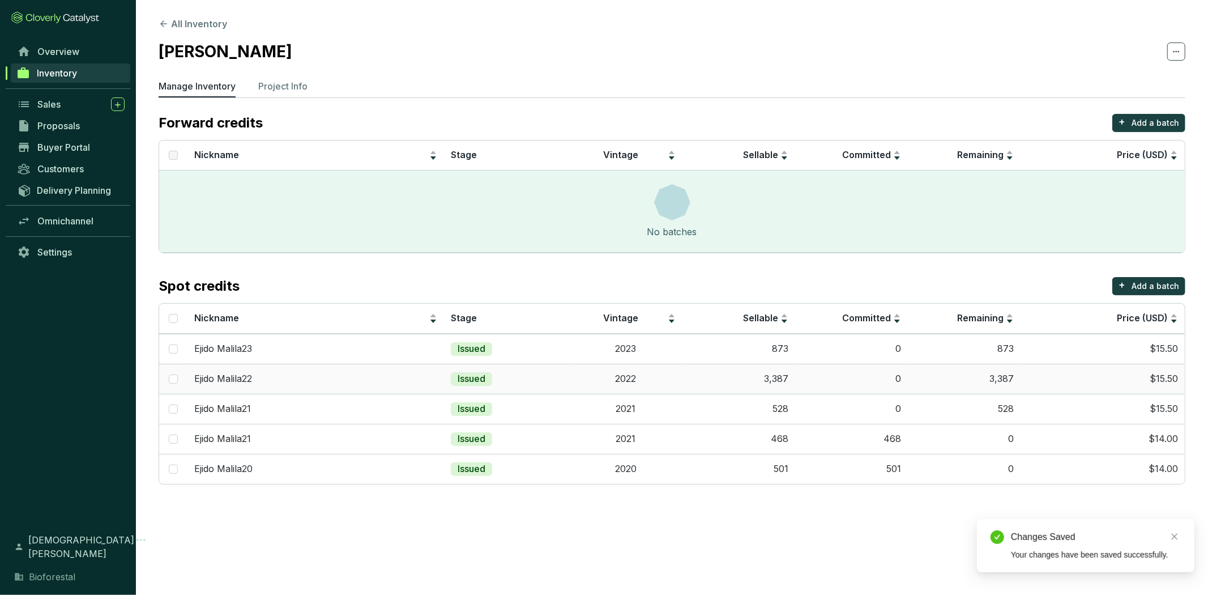
click at [501, 378] on td "Issued" at bounding box center [506, 379] width 125 height 30
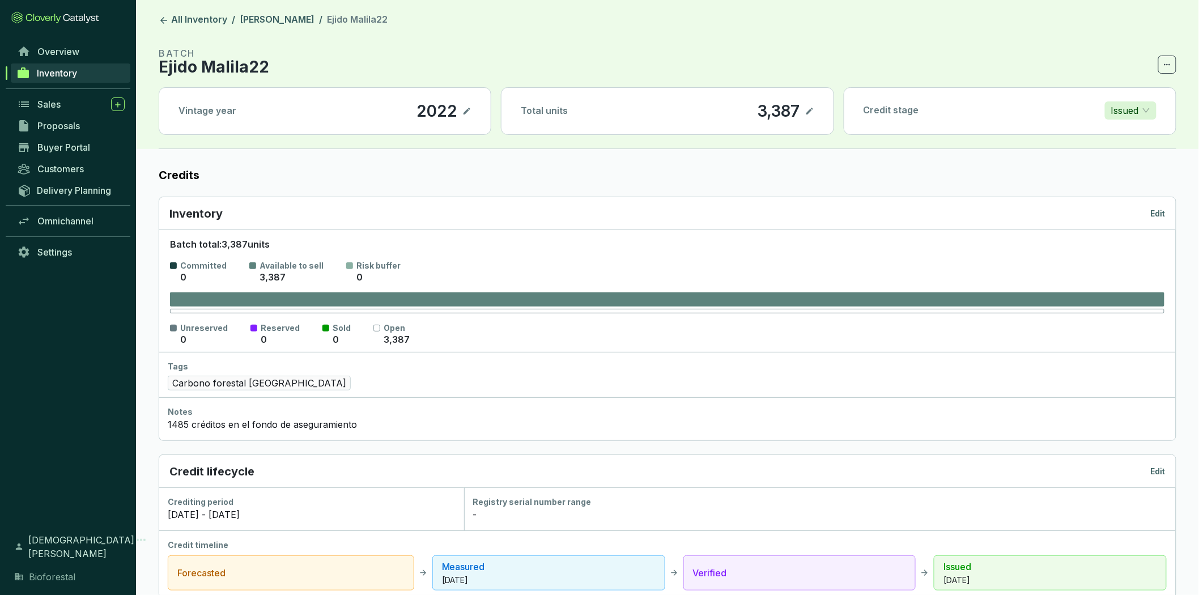
click at [1154, 210] on p "Edit" at bounding box center [1158, 213] width 15 height 11
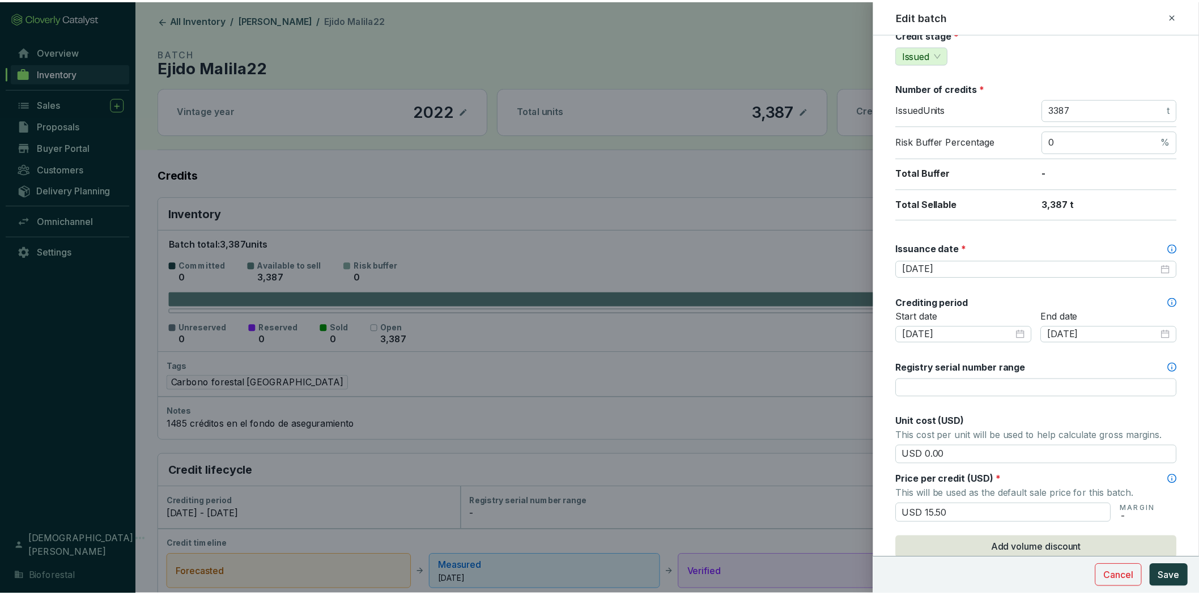
scroll to position [189, 0]
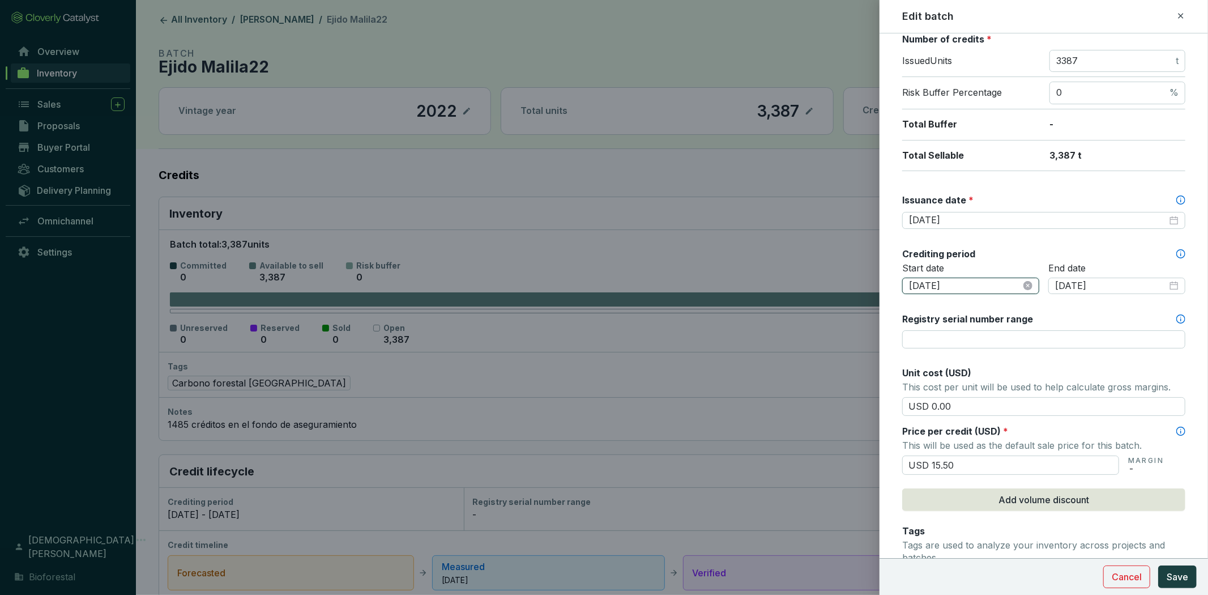
click at [980, 287] on input "2022-02-01" at bounding box center [965, 286] width 112 height 12
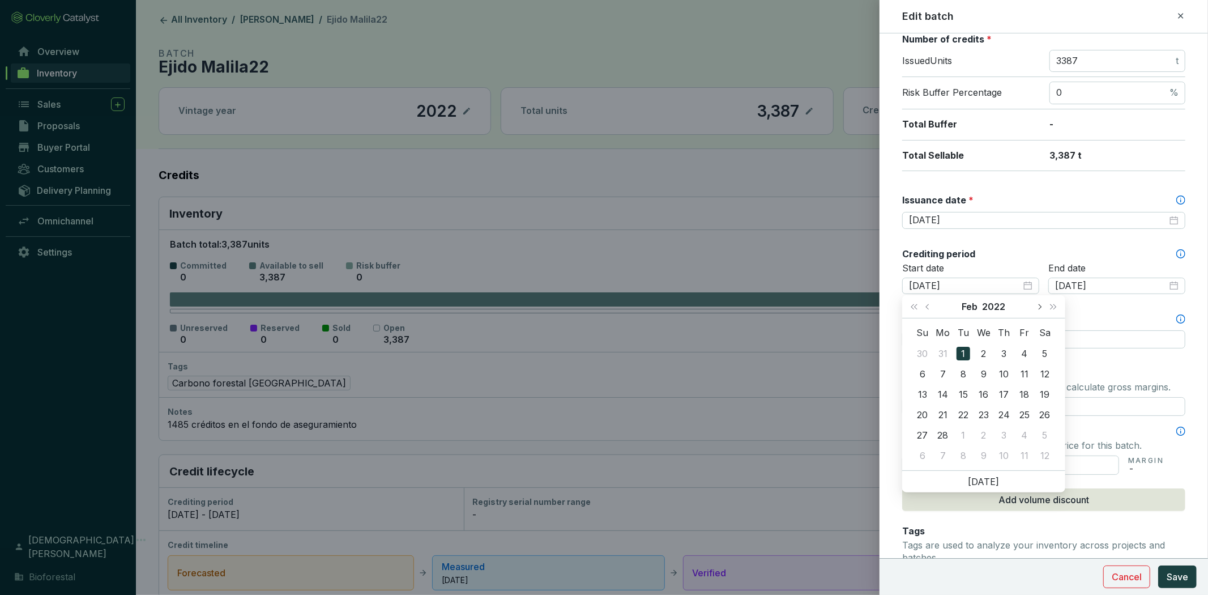
click at [1037, 308] on button "Next month (PageDown)" at bounding box center [1039, 306] width 15 height 23
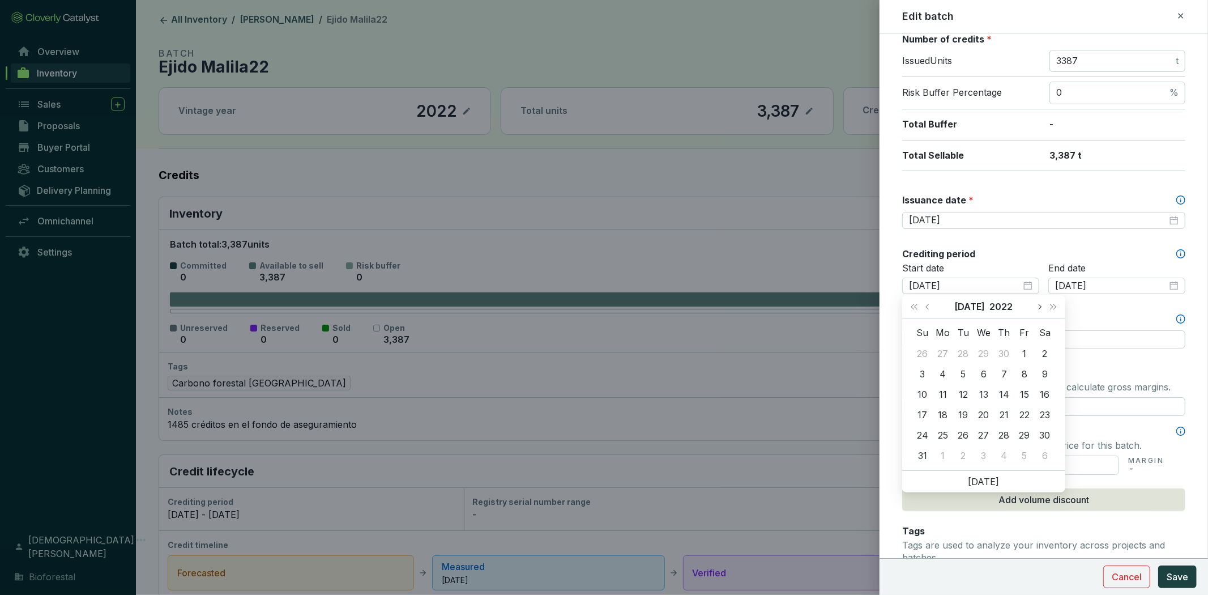
click at [1037, 308] on button "Next month (PageDown)" at bounding box center [1039, 306] width 15 height 23
type input "2022-11-10"
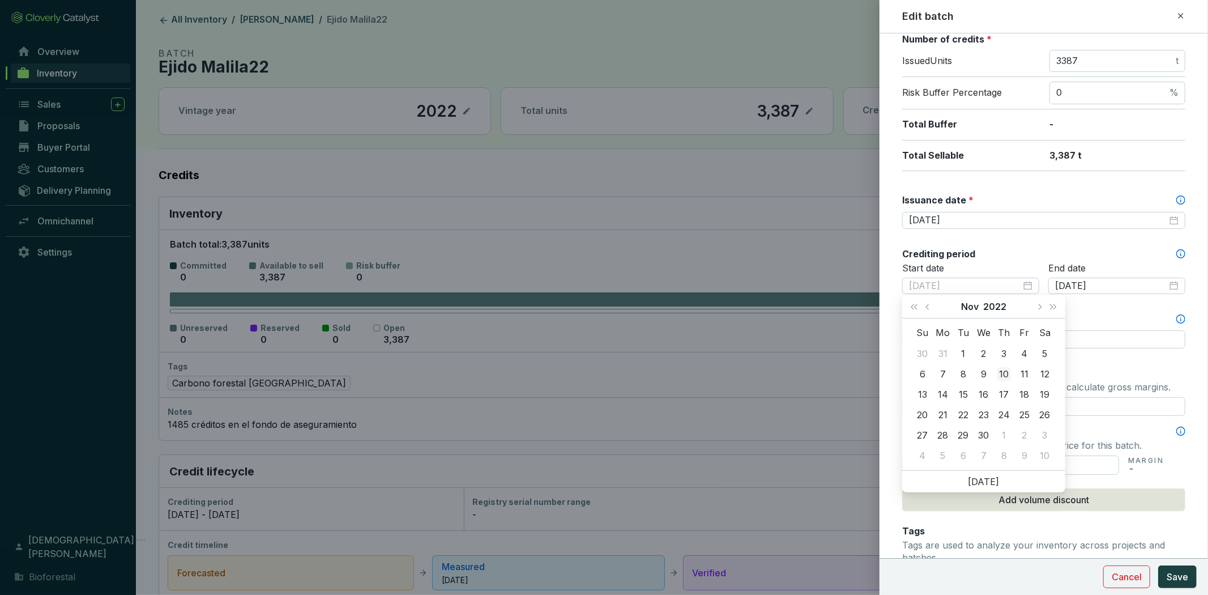
click at [1005, 377] on div "10" at bounding box center [1005, 374] width 14 height 14
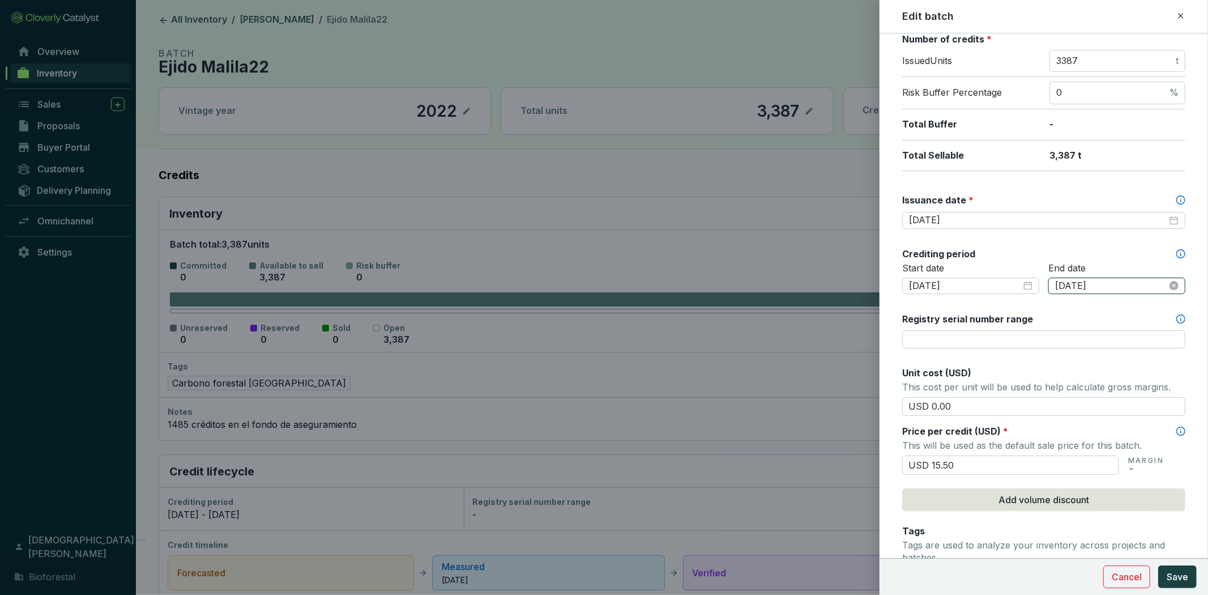
click at [1139, 284] on input "2023-12-31" at bounding box center [1111, 286] width 112 height 12
click at [1071, 306] on span "Previous month (PageUp)" at bounding box center [1070, 307] width 6 height 6
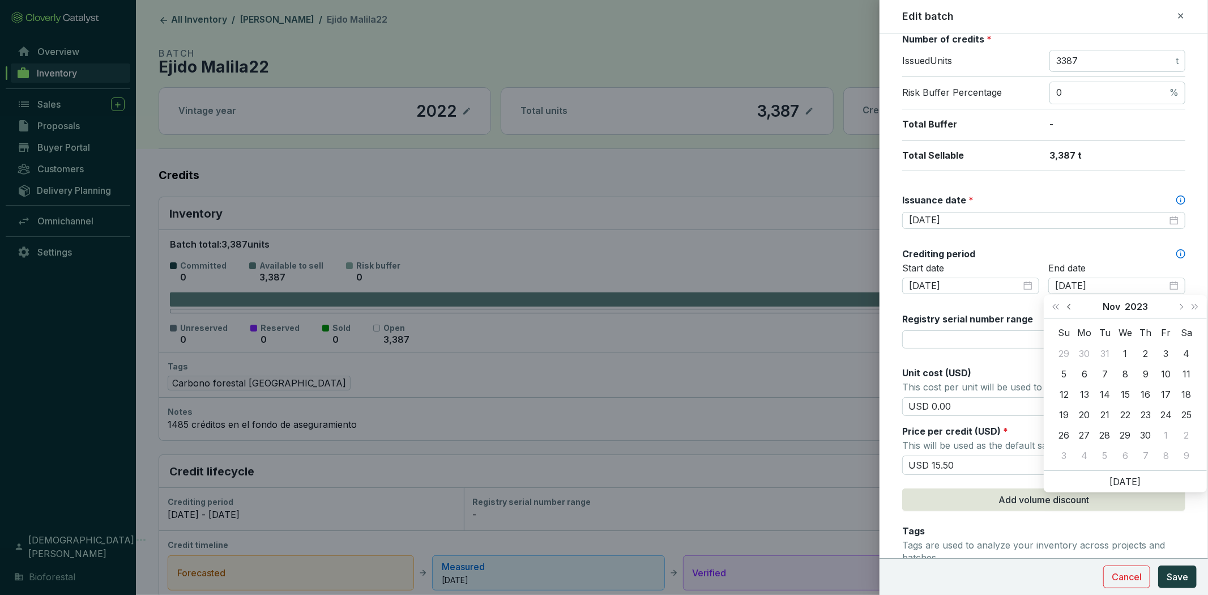
click at [1066, 304] on button "Previous month (PageUp)" at bounding box center [1070, 306] width 15 height 23
click at [1068, 304] on span "Previous month (PageUp)" at bounding box center [1070, 307] width 6 height 6
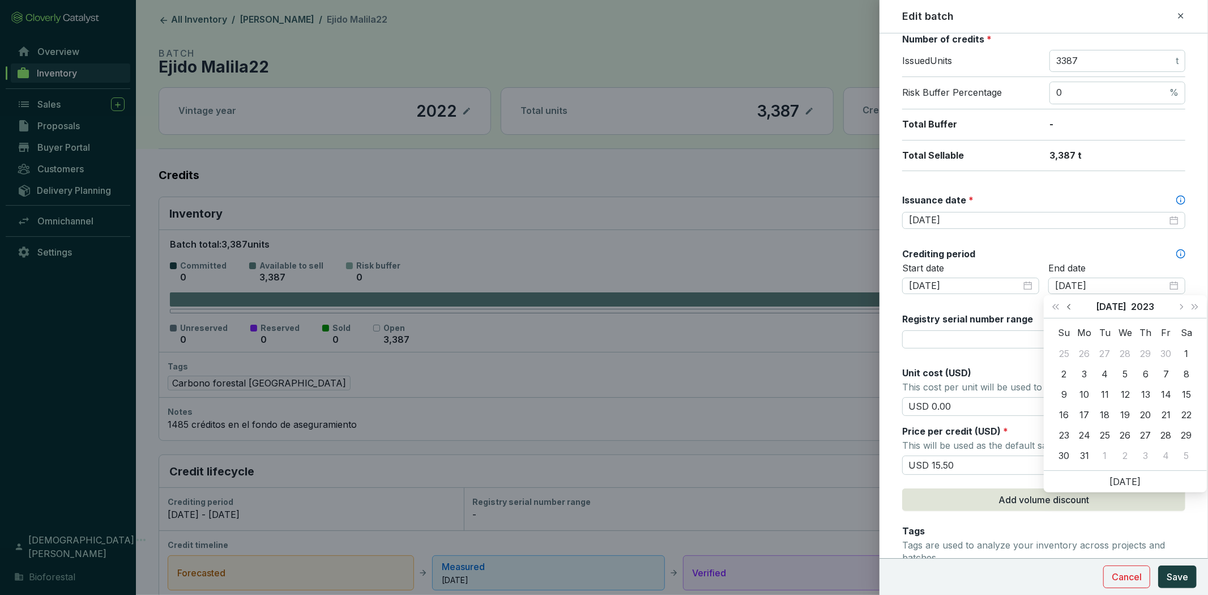
click at [1068, 304] on span "Previous month (PageUp)" at bounding box center [1070, 307] width 6 height 6
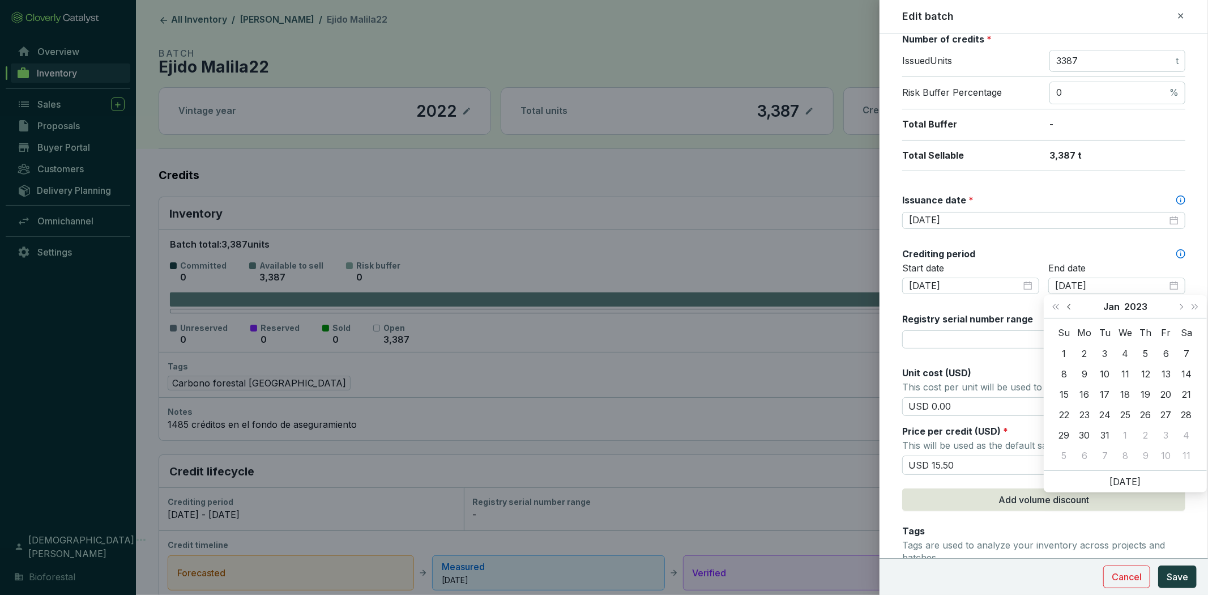
click at [1068, 304] on span "Previous month (PageUp)" at bounding box center [1070, 307] width 6 height 6
click at [1178, 303] on button "Next month (PageDown)" at bounding box center [1181, 306] width 15 height 23
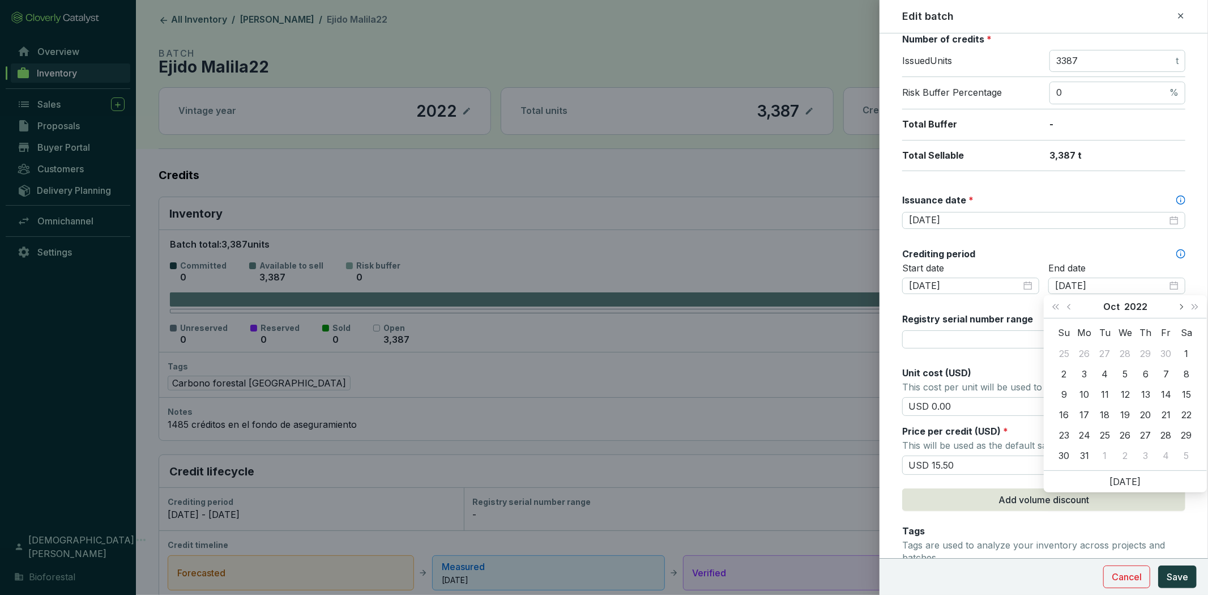
click at [1177, 303] on button "Next month (PageDown)" at bounding box center [1181, 306] width 15 height 23
click at [1179, 307] on span "Next month (PageDown)" at bounding box center [1181, 307] width 6 height 6
type input "2022-12-31"
click at [1185, 436] on div "31" at bounding box center [1187, 435] width 14 height 14
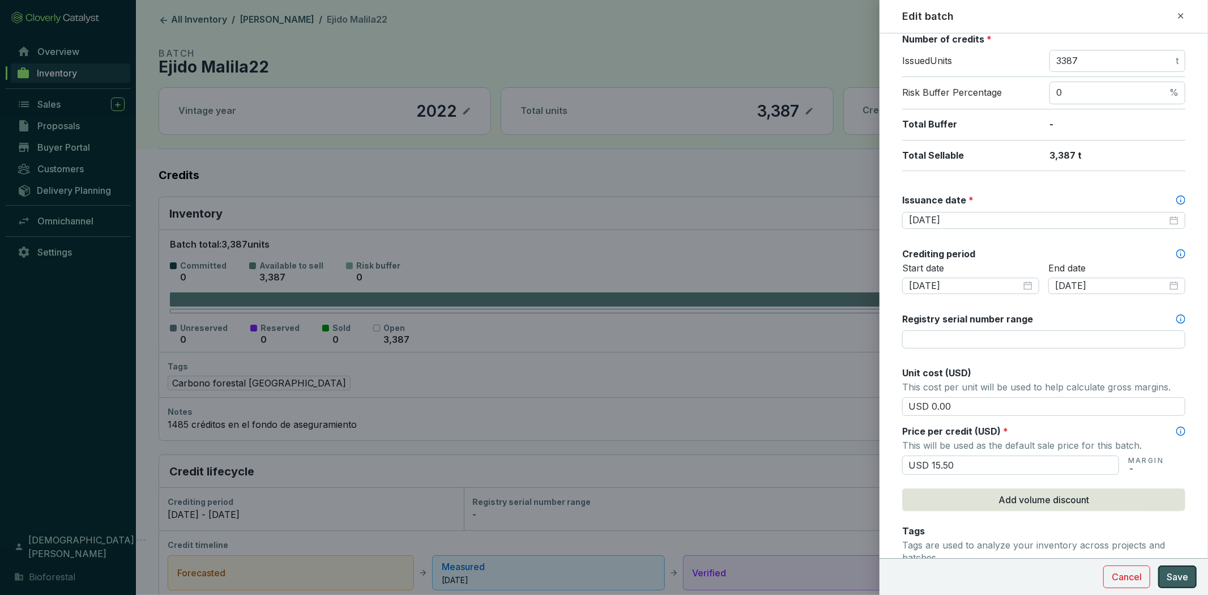
click at [1182, 574] on span "Save" at bounding box center [1178, 577] width 22 height 14
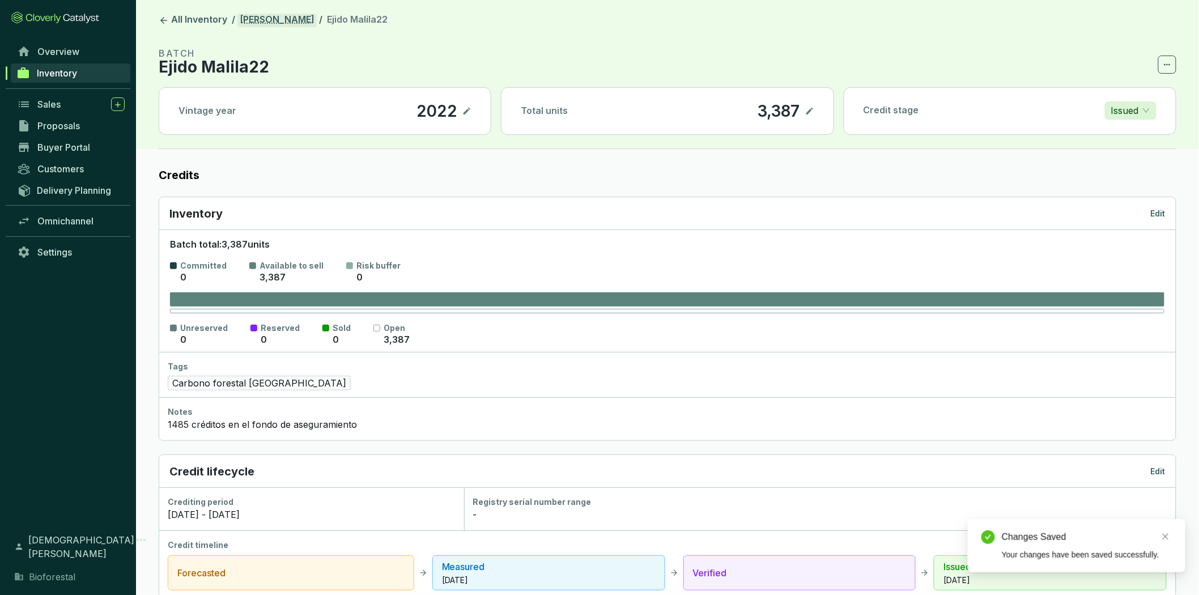
click at [275, 22] on link "[PERSON_NAME]" at bounding box center [276, 21] width 79 height 14
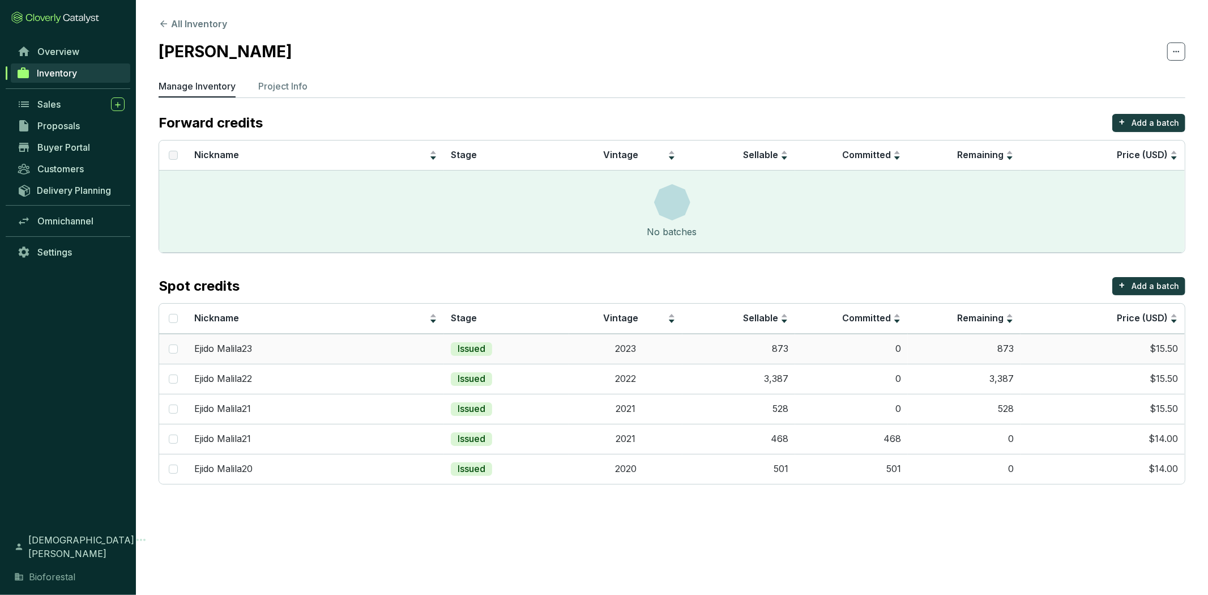
click at [581, 343] on td "2023" at bounding box center [625, 349] width 113 height 30
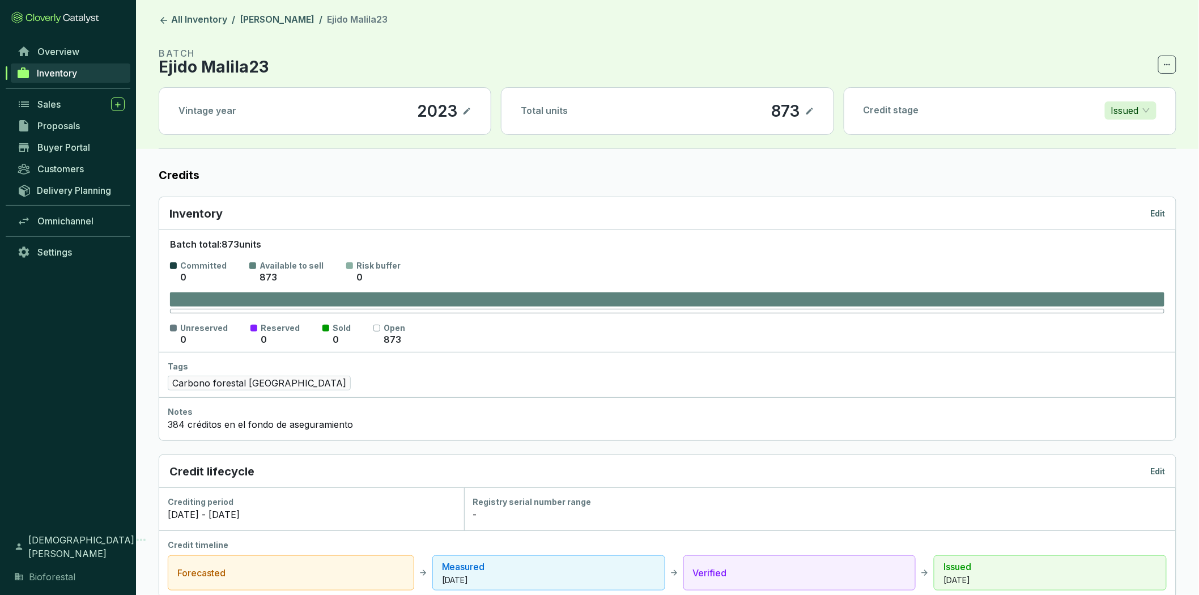
click at [1152, 214] on p "Edit" at bounding box center [1158, 213] width 15 height 11
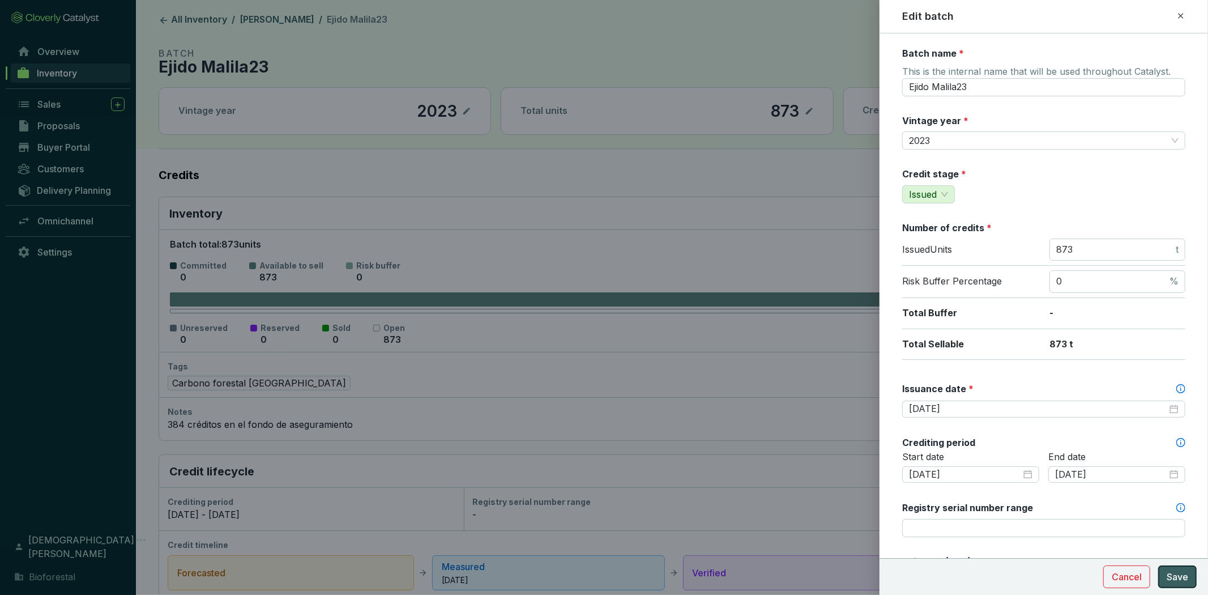
click at [1190, 578] on button "Save" at bounding box center [1177, 576] width 39 height 23
